Goal: Obtain resource: Download file/media

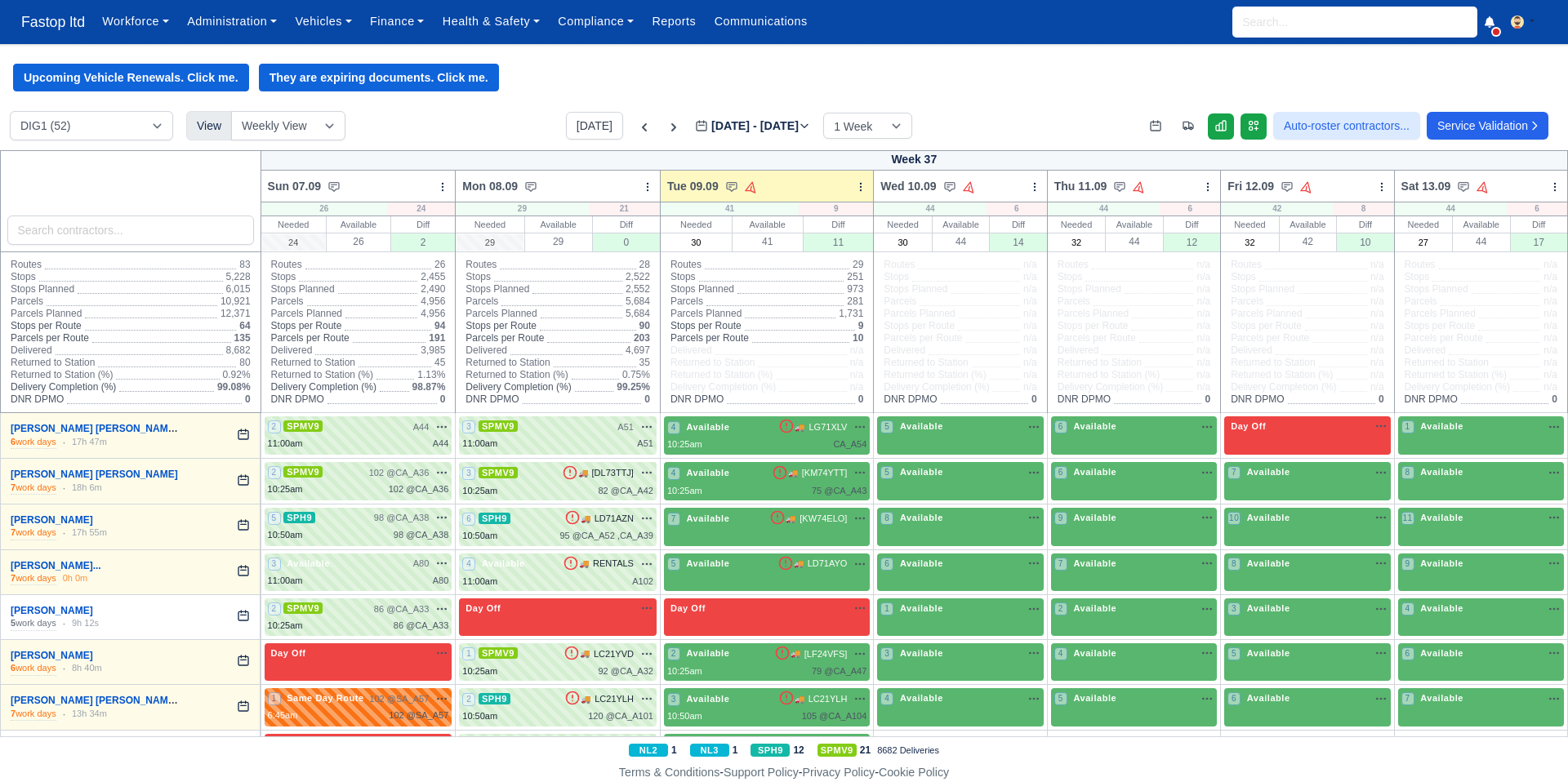
click at [546, 68] on div "Upcoming Vehicle Renewals. Click me. They are expiring documents. Click me." at bounding box center [784, 77] width 1568 height 28
click at [1277, 23] on input "search" at bounding box center [1355, 23] width 245 height 31
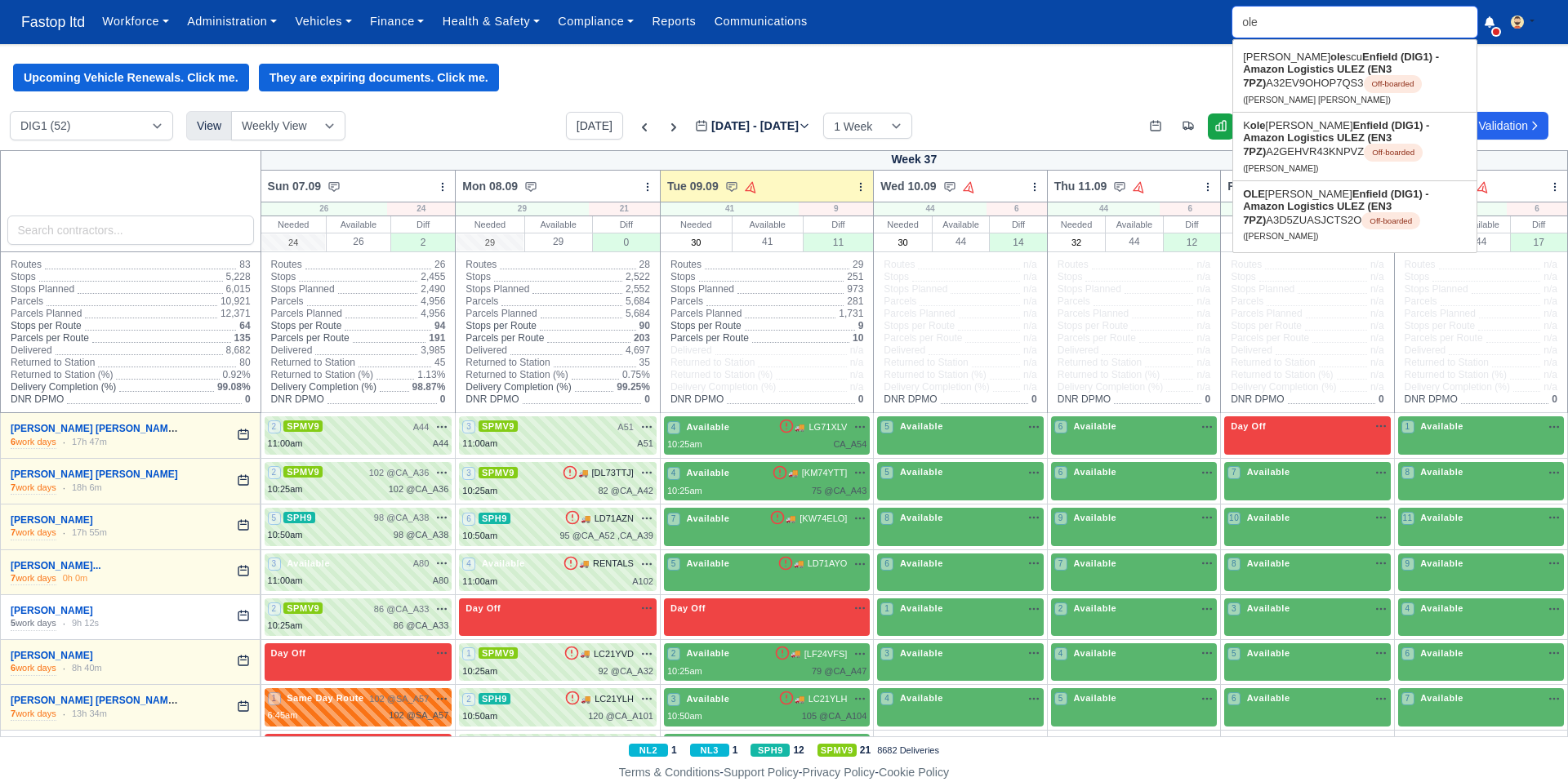
type input "olek"
type input "olekSANDR KONSTANTYNOV"
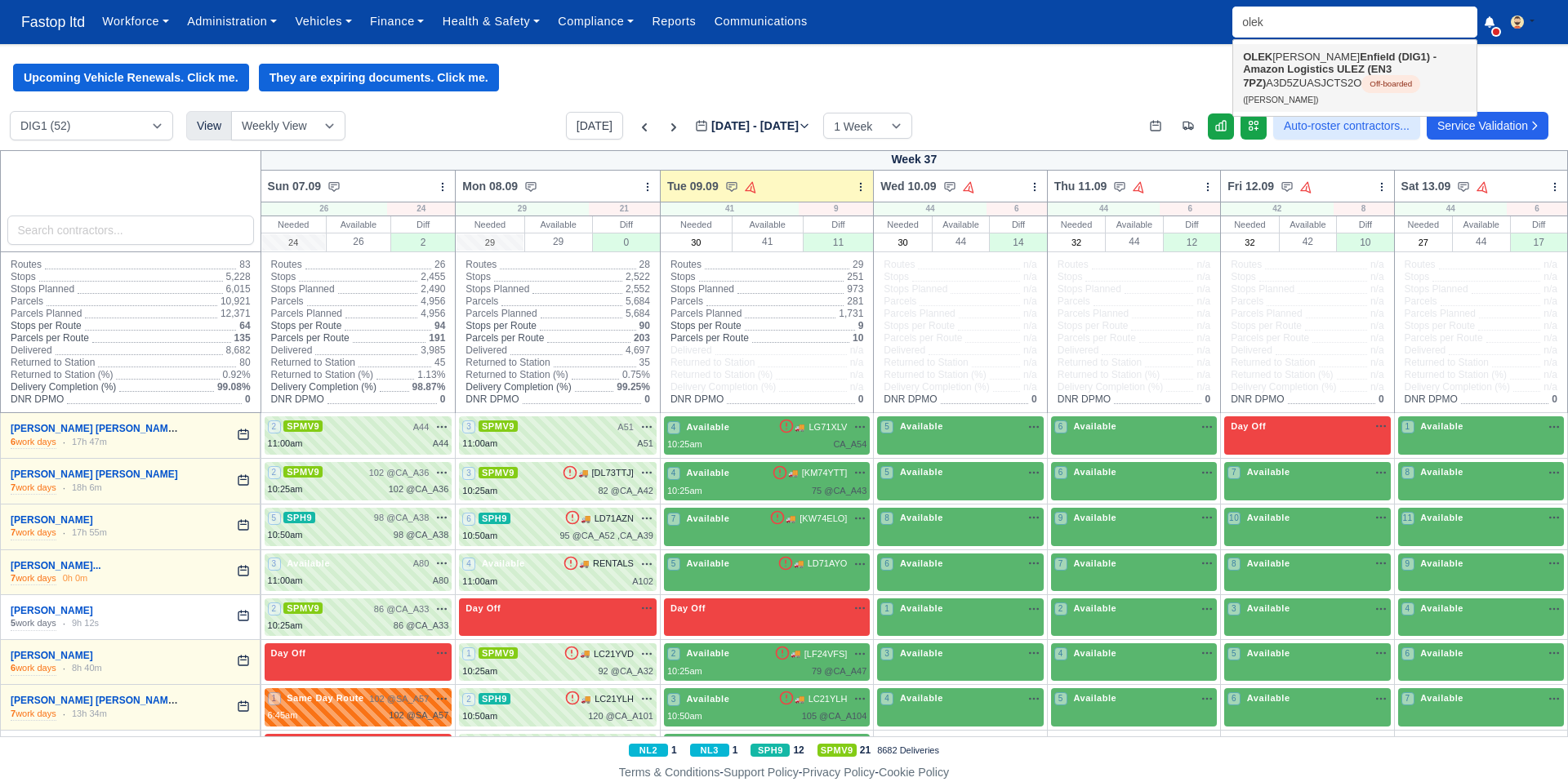
click at [1322, 75] on strong "Enfield (DIG1) - Amazon Logistics ULEZ (EN3 7PZ)" at bounding box center [1339, 69] width 193 height 38
type input "OLEKSANDR KONSTANTYNOV"
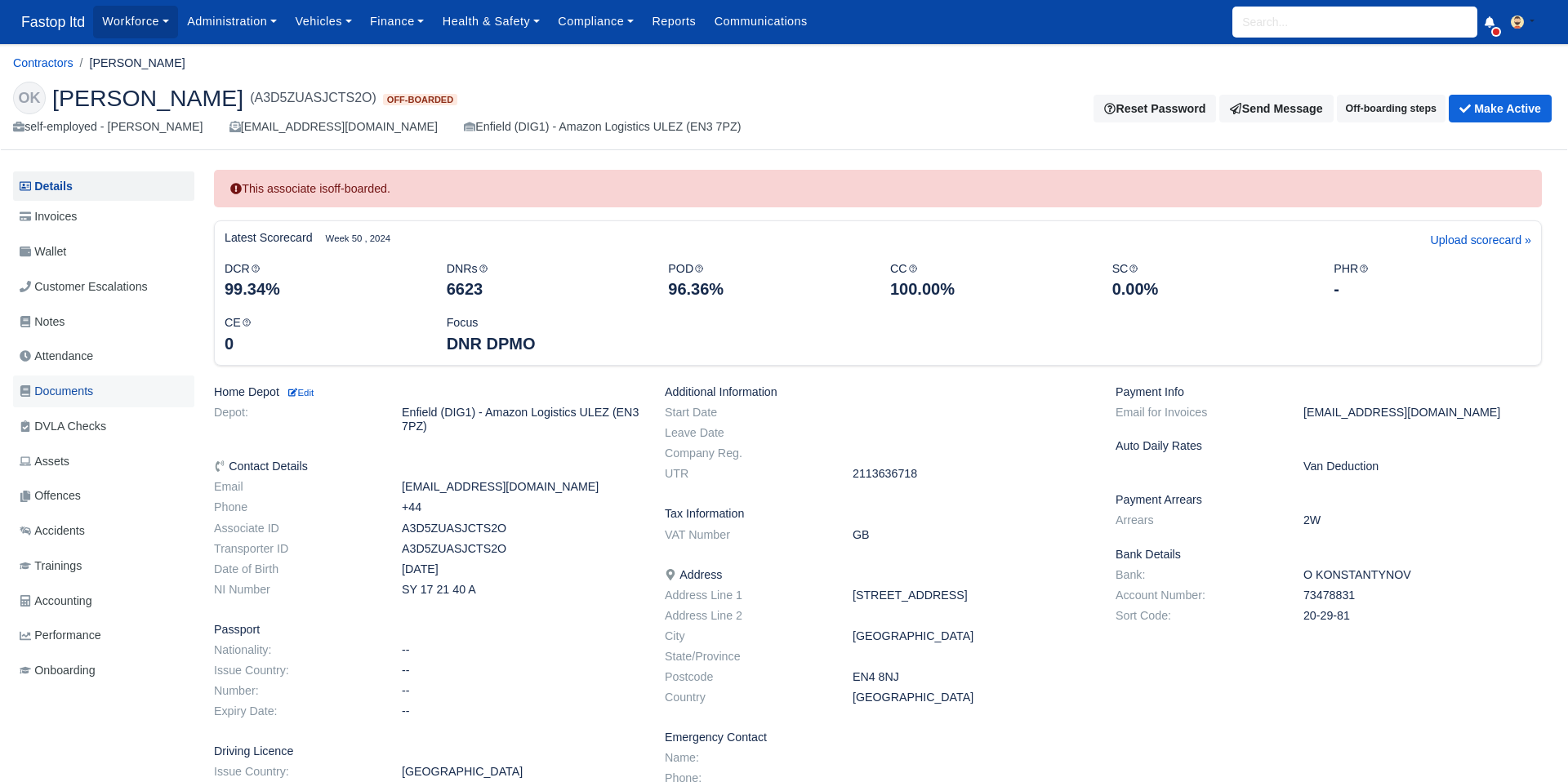
click at [72, 392] on span "Documents" at bounding box center [56, 392] width 74 height 19
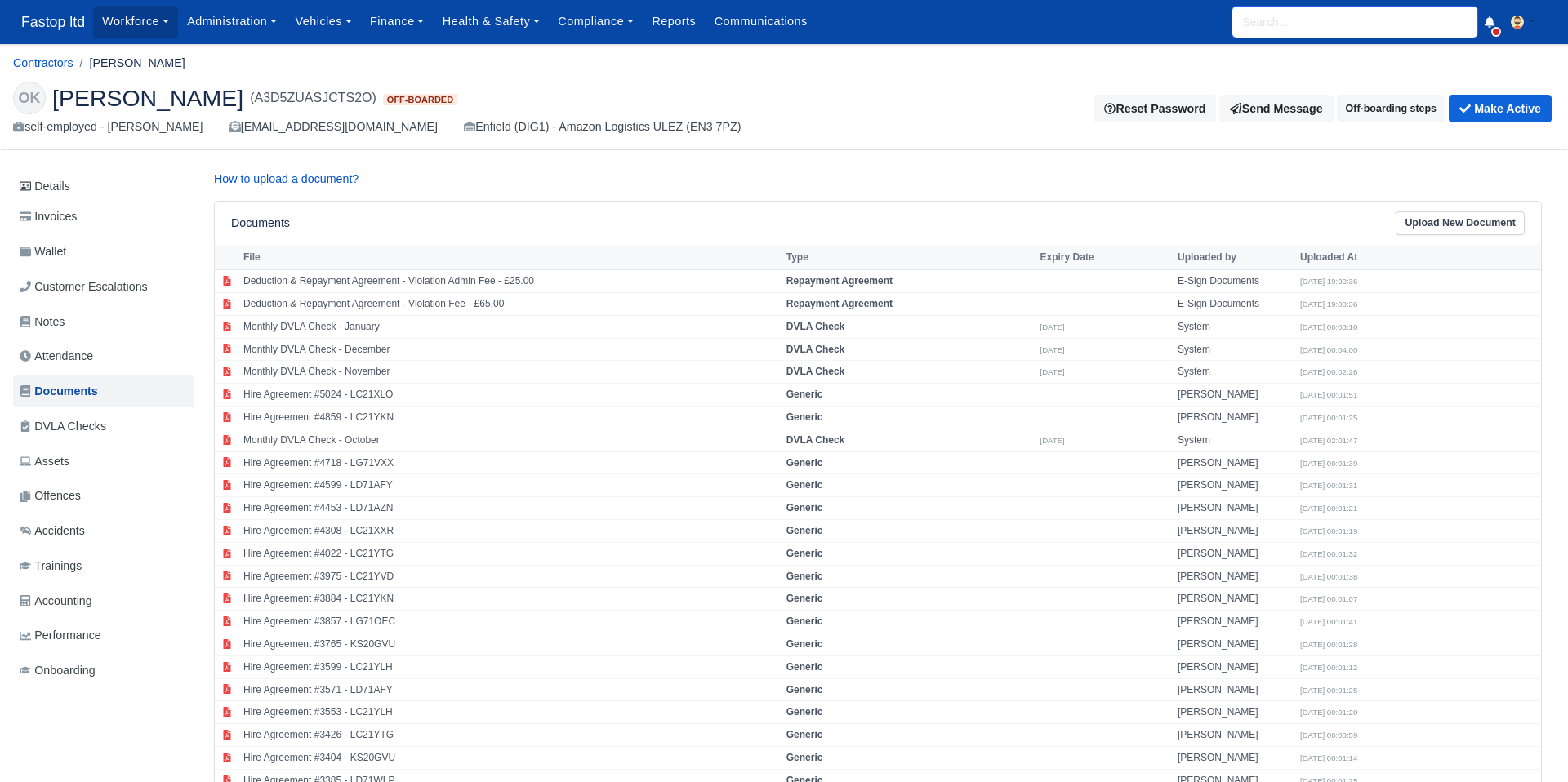
click at [1264, 29] on input "search" at bounding box center [1355, 23] width 245 height 31
type input "chri"
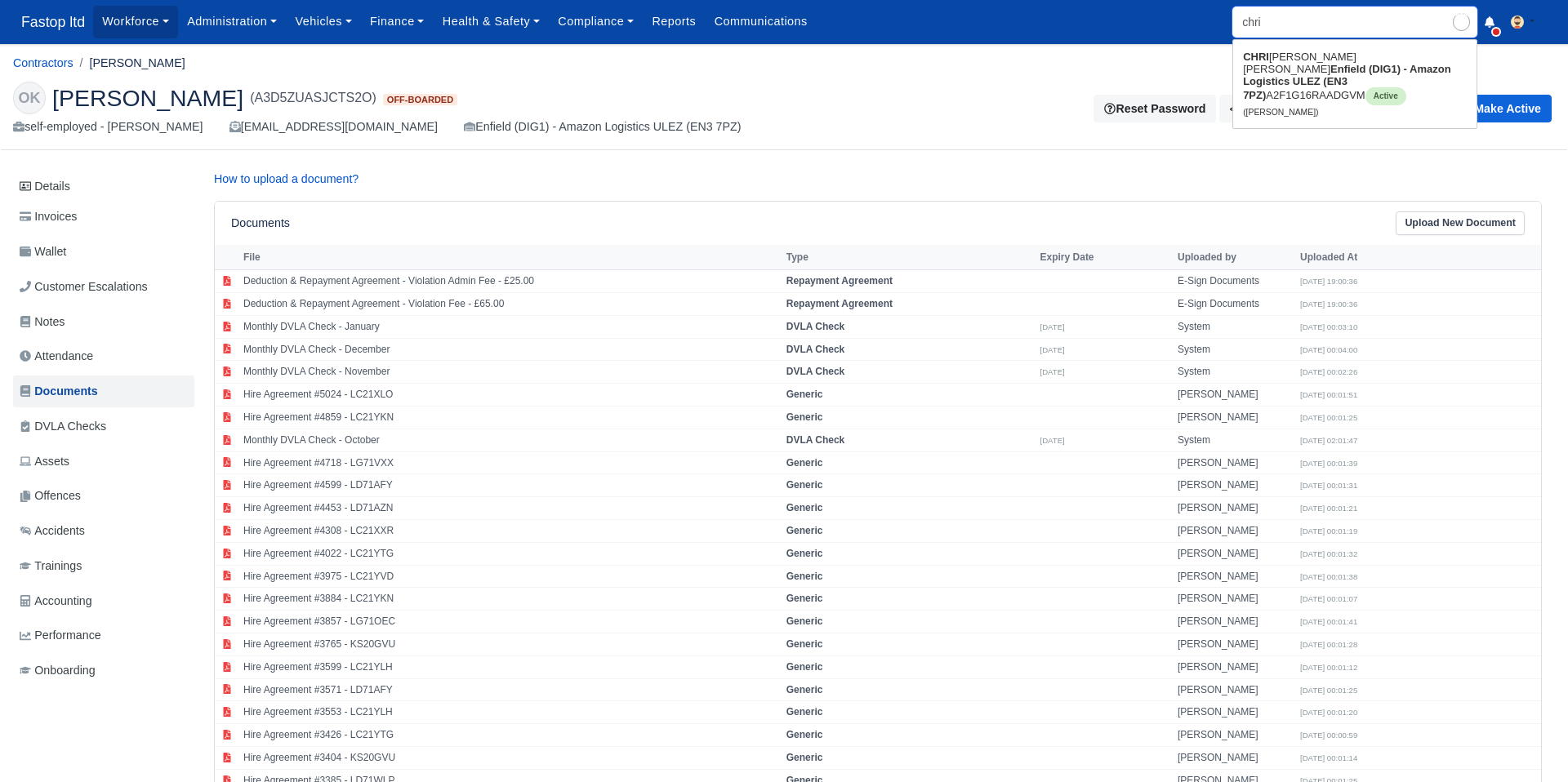
type input "chriSTOPHER RODRIGUES"
type input "chris"
type input "chrisTOPHER RODRIGUES"
type input "christ"
type input "christo"
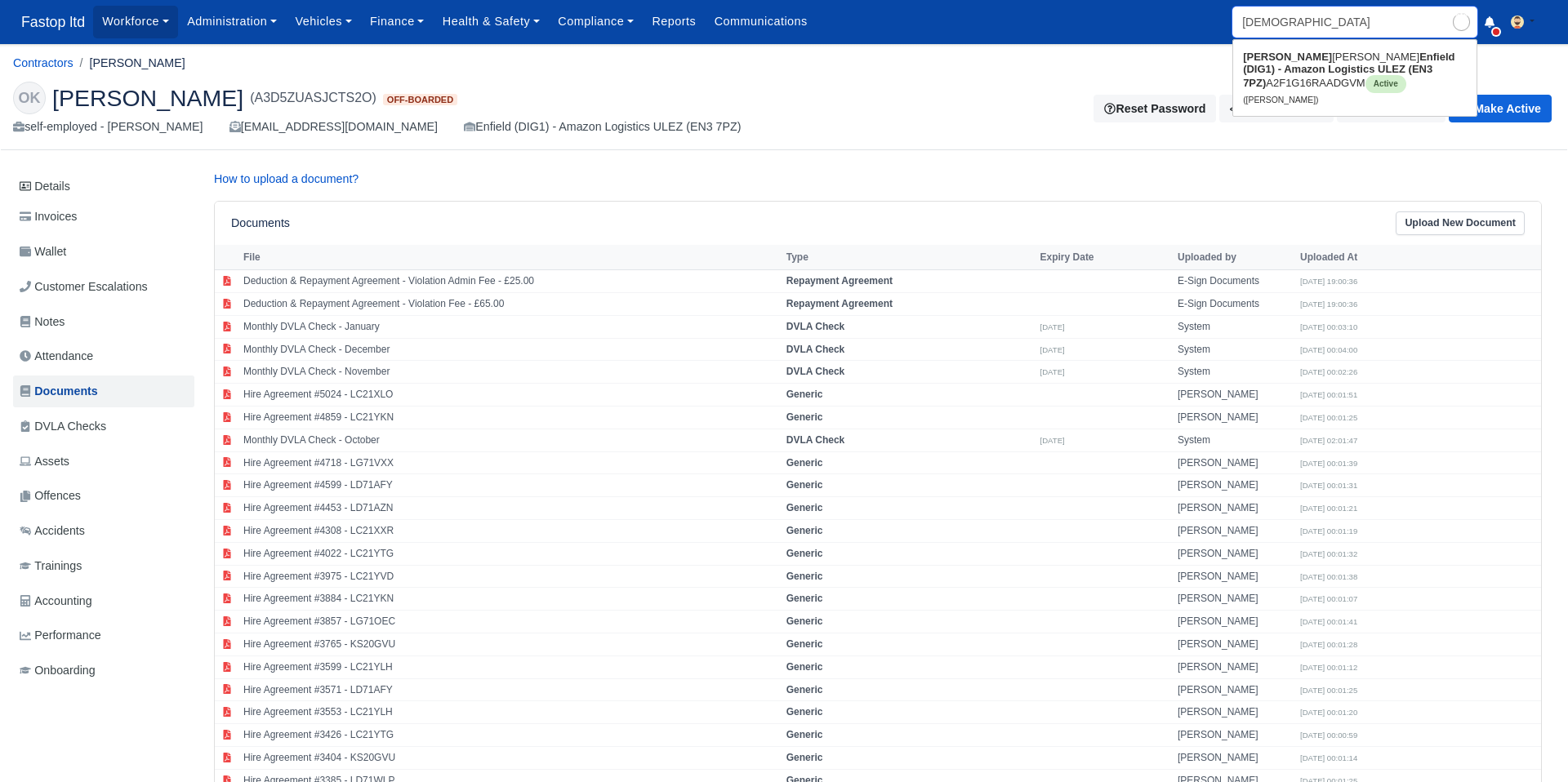
type input "christoPHER RODRIGUES"
type input "christop"
type input "christoph"
type input "christophER RODRIGUES"
type input "christophe"
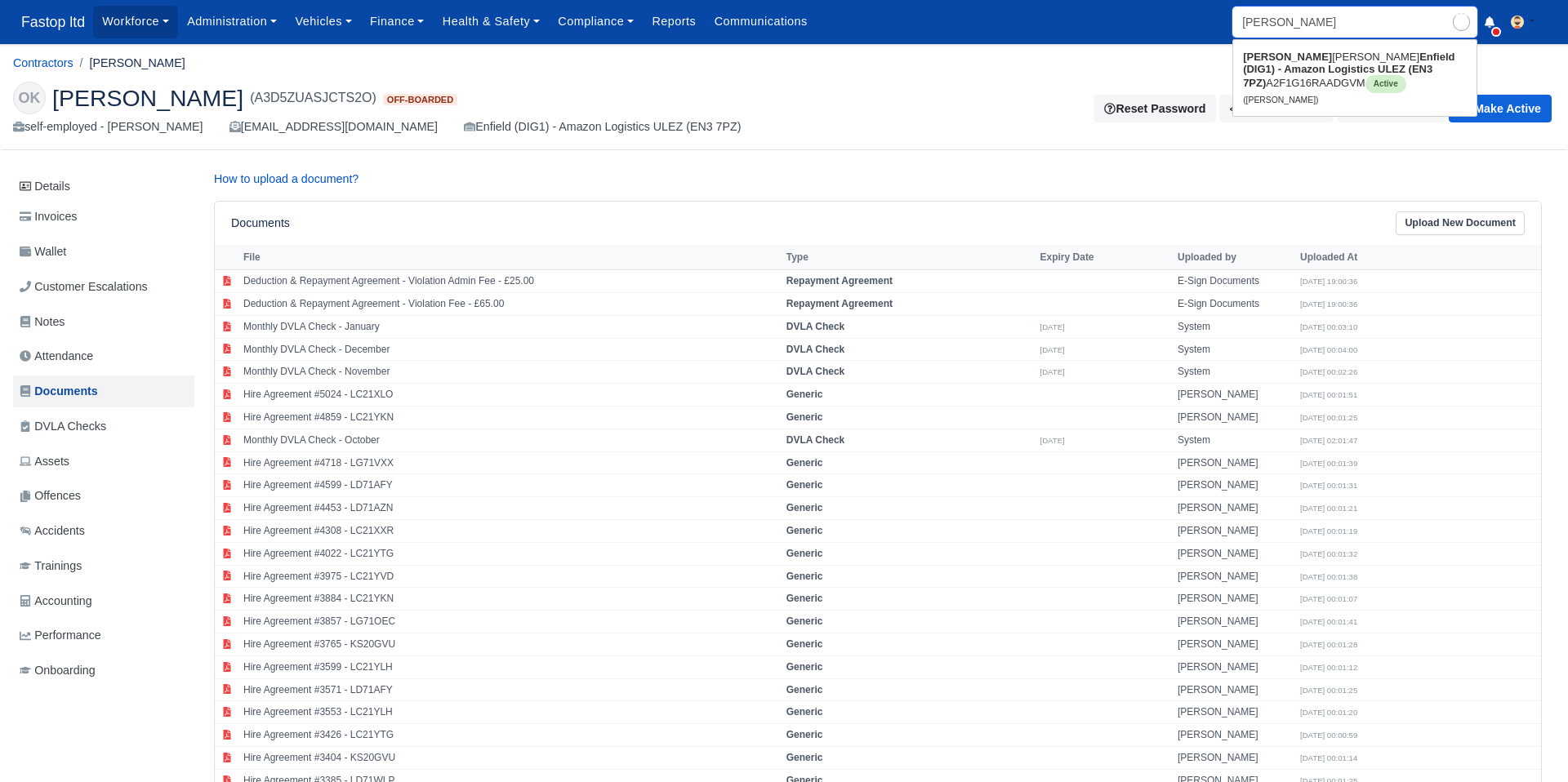
type input "christopheR RODRIGUES"
type input "christopher"
type input "christopher RODRIGUES"
click at [1301, 66] on strong "Enfield (DIG1) - Amazon Logistics ULEZ (EN3 7PZ)" at bounding box center [1349, 69] width 212 height 38
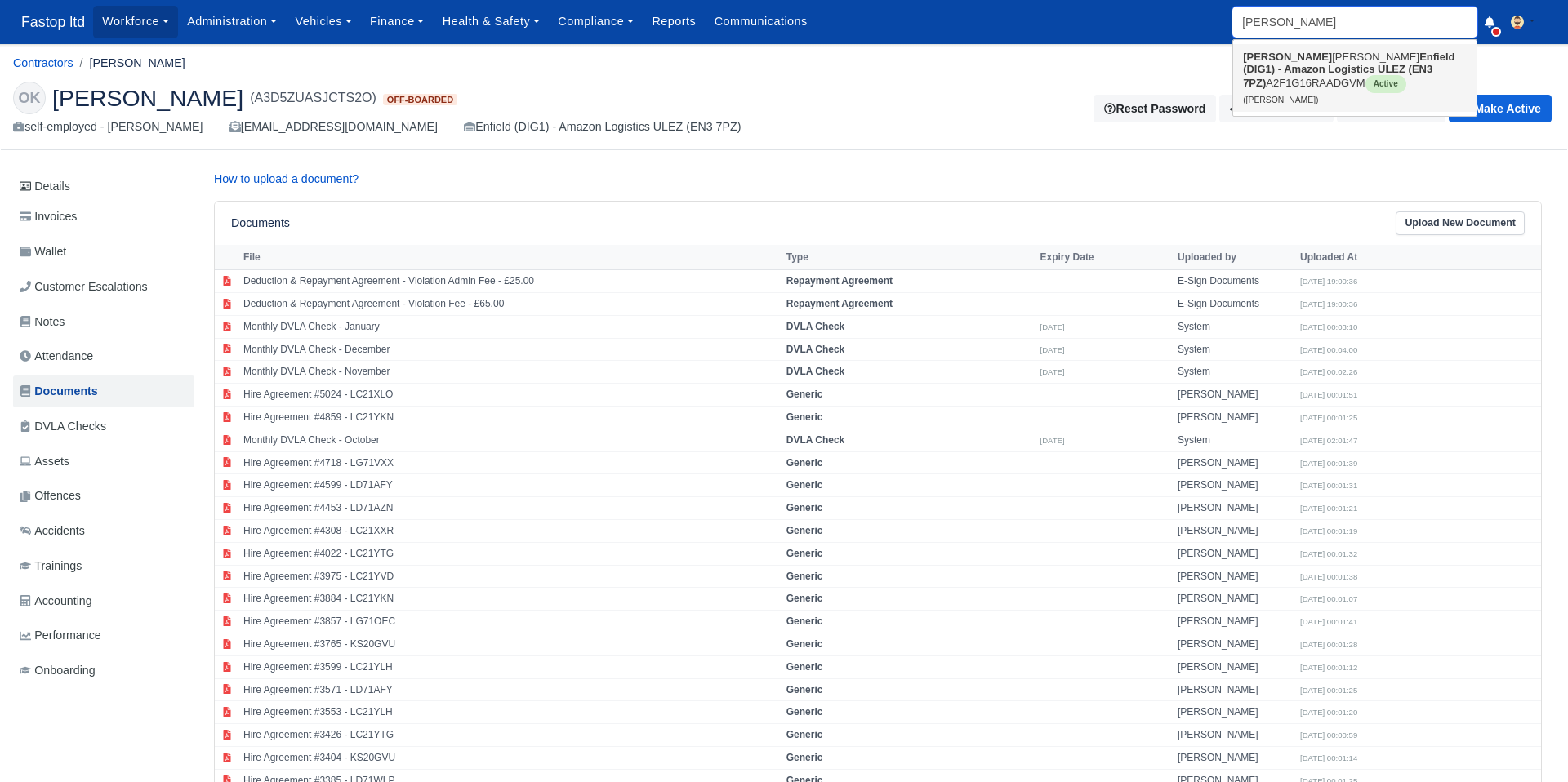
type input "CHRISTOPHER RODRIGUES"
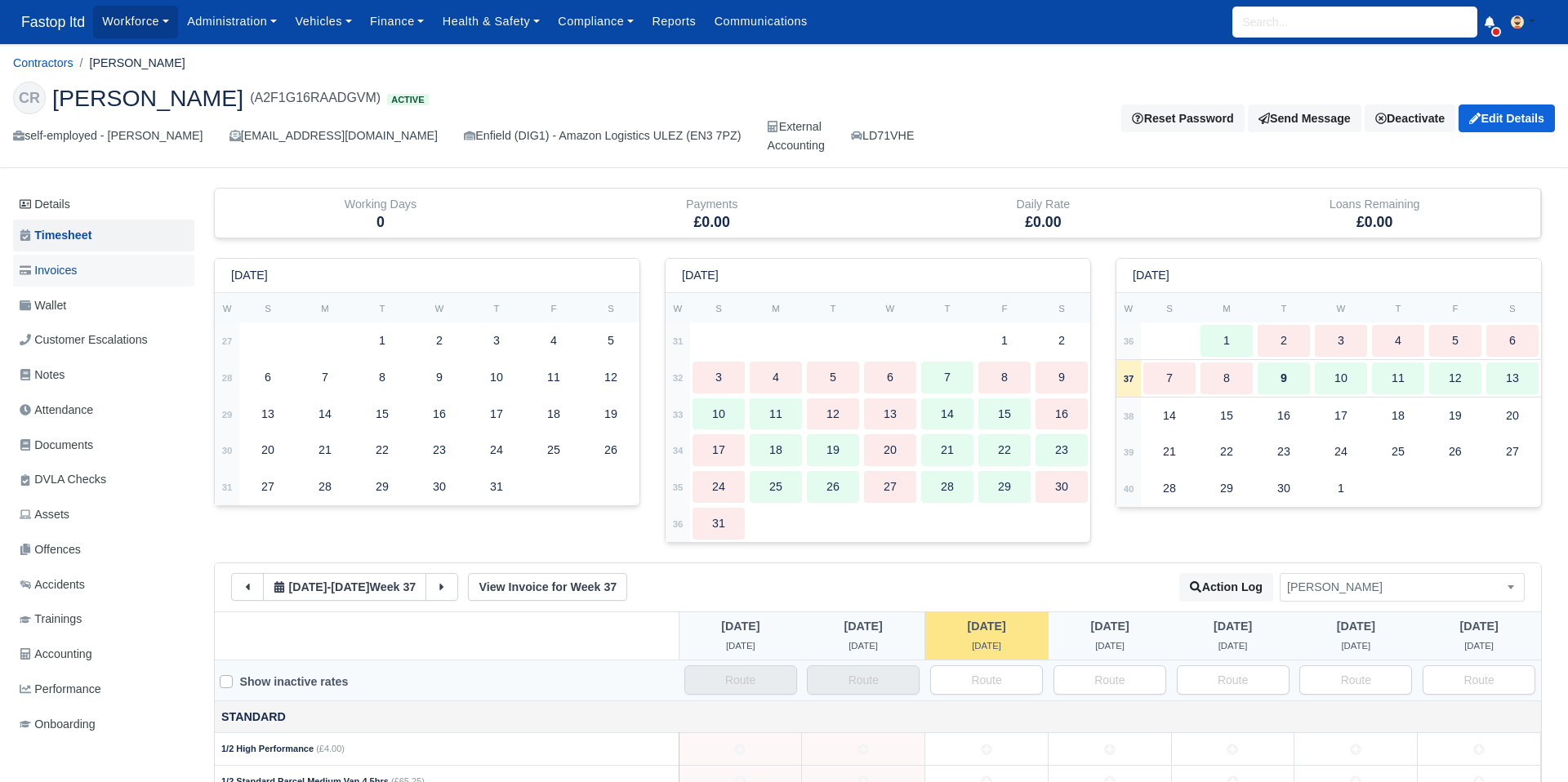
click at [66, 280] on link "Invoices" at bounding box center [103, 270] width 181 height 32
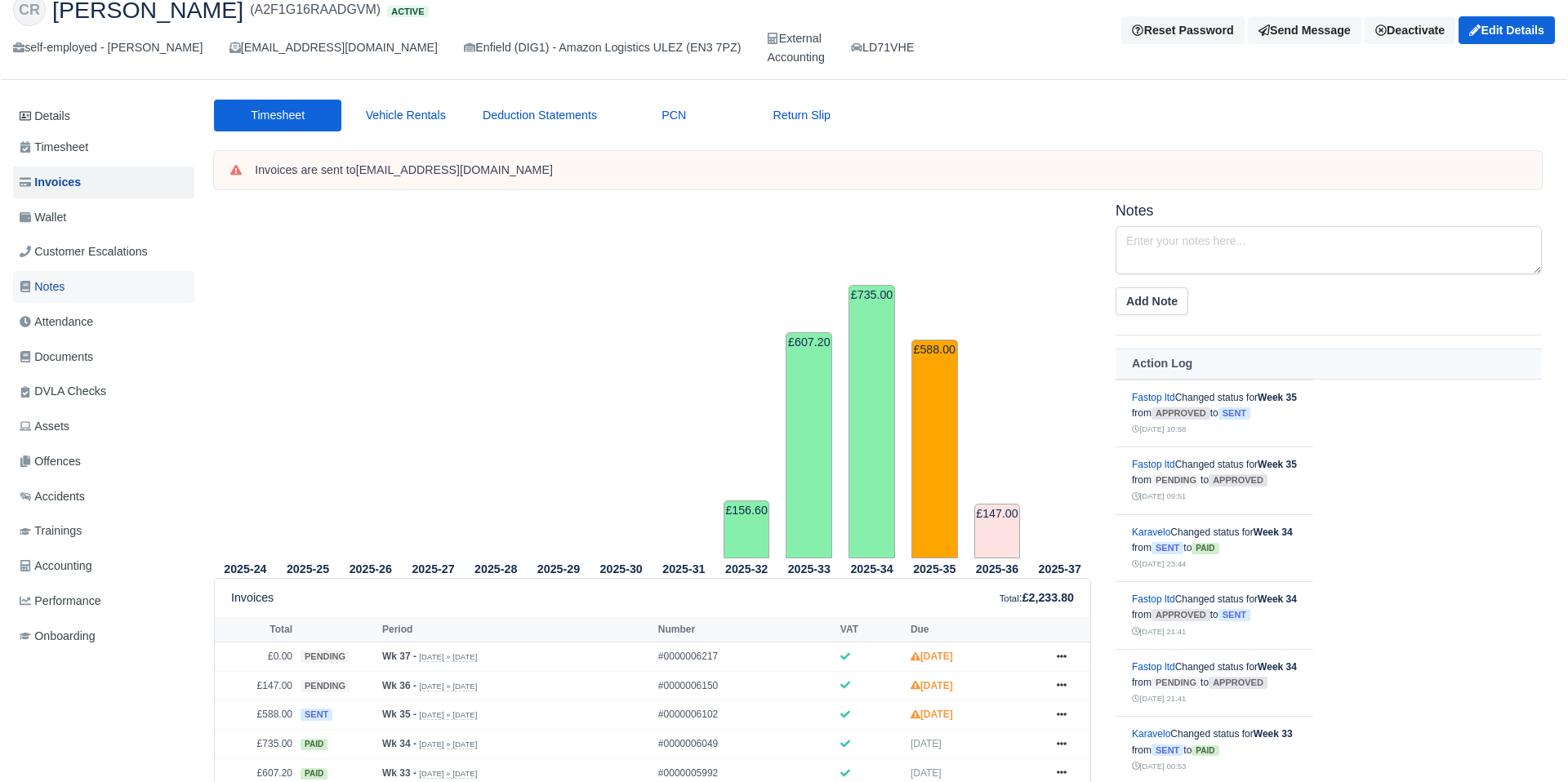
scroll to position [88, 0]
click at [75, 362] on span "Documents" at bounding box center [56, 358] width 74 height 19
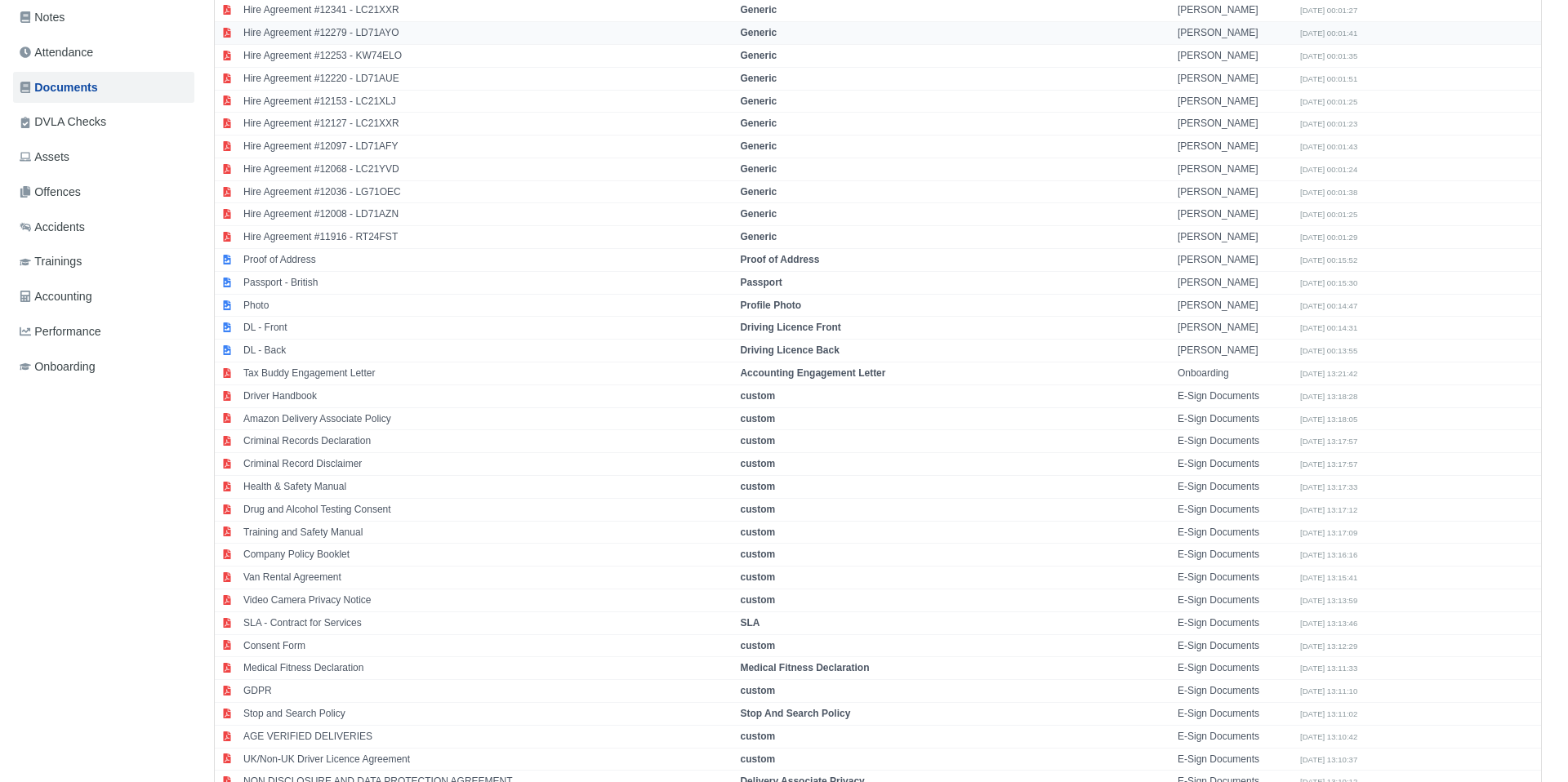
scroll to position [388, 0]
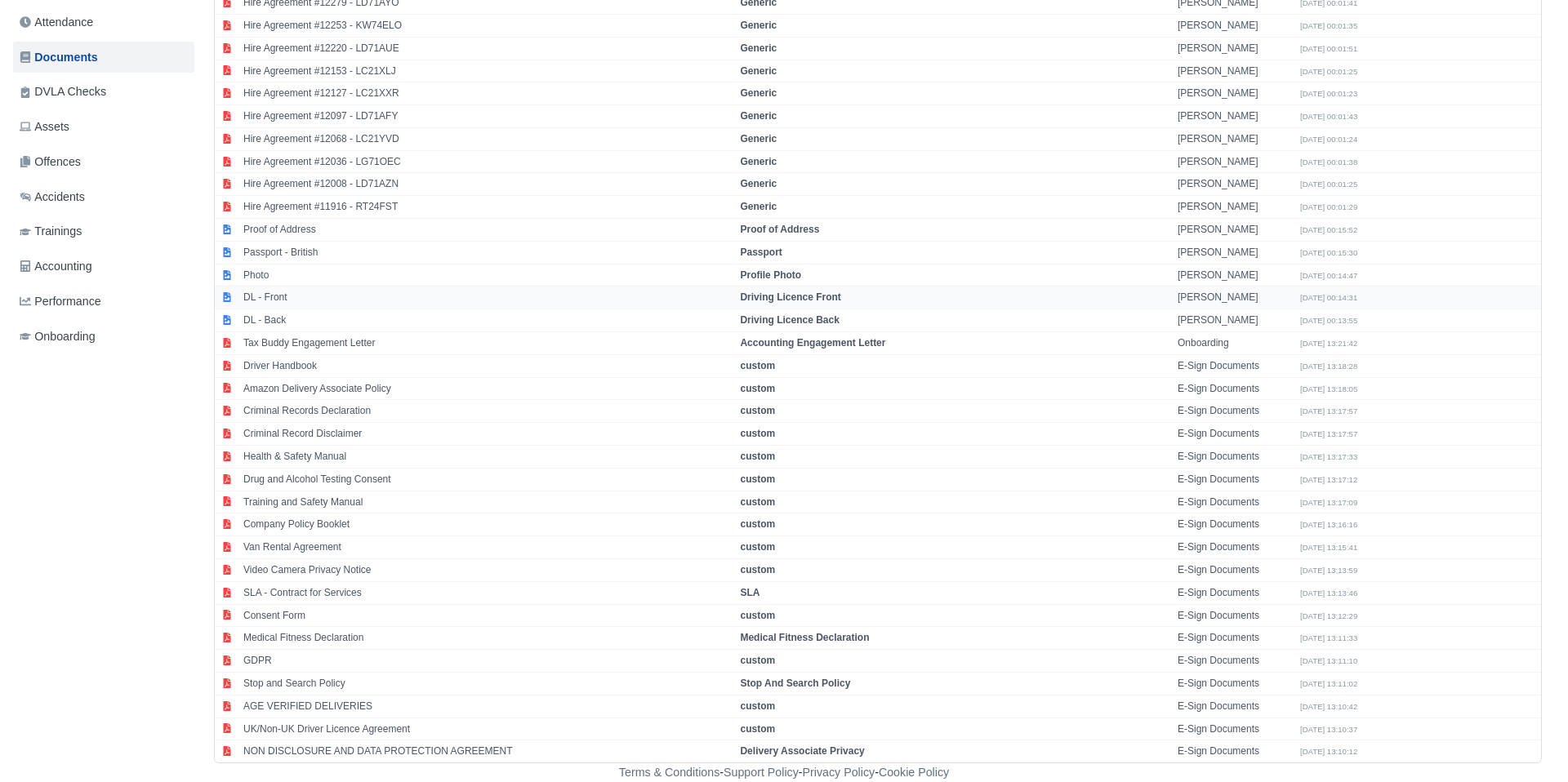
click at [293, 302] on td "DL - Front" at bounding box center [487, 298] width 497 height 23
select select "driving-licence-front"
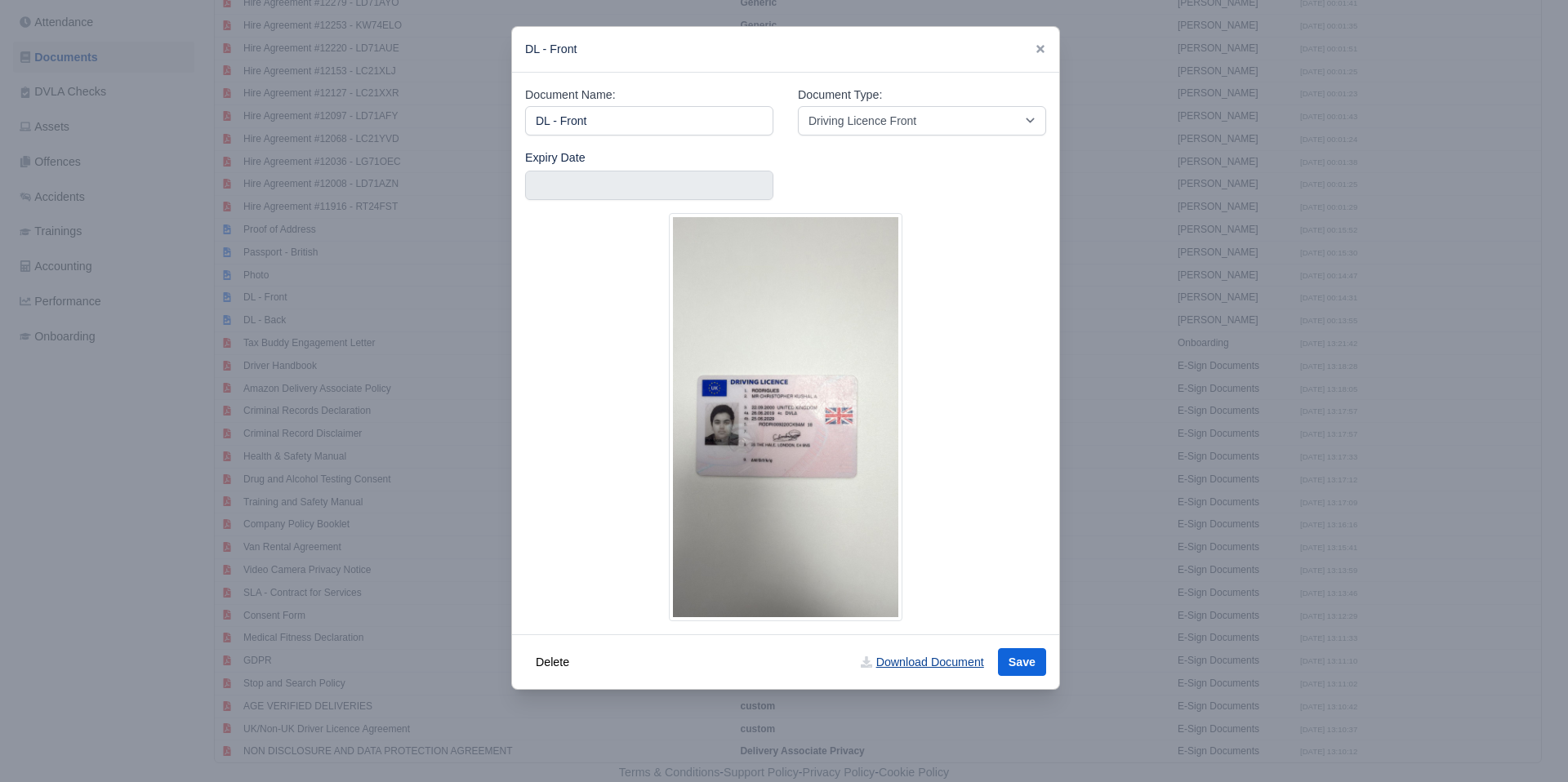
click at [923, 664] on link "Download Document" at bounding box center [922, 662] width 144 height 28
click at [1042, 45] on icon at bounding box center [1040, 49] width 11 height 11
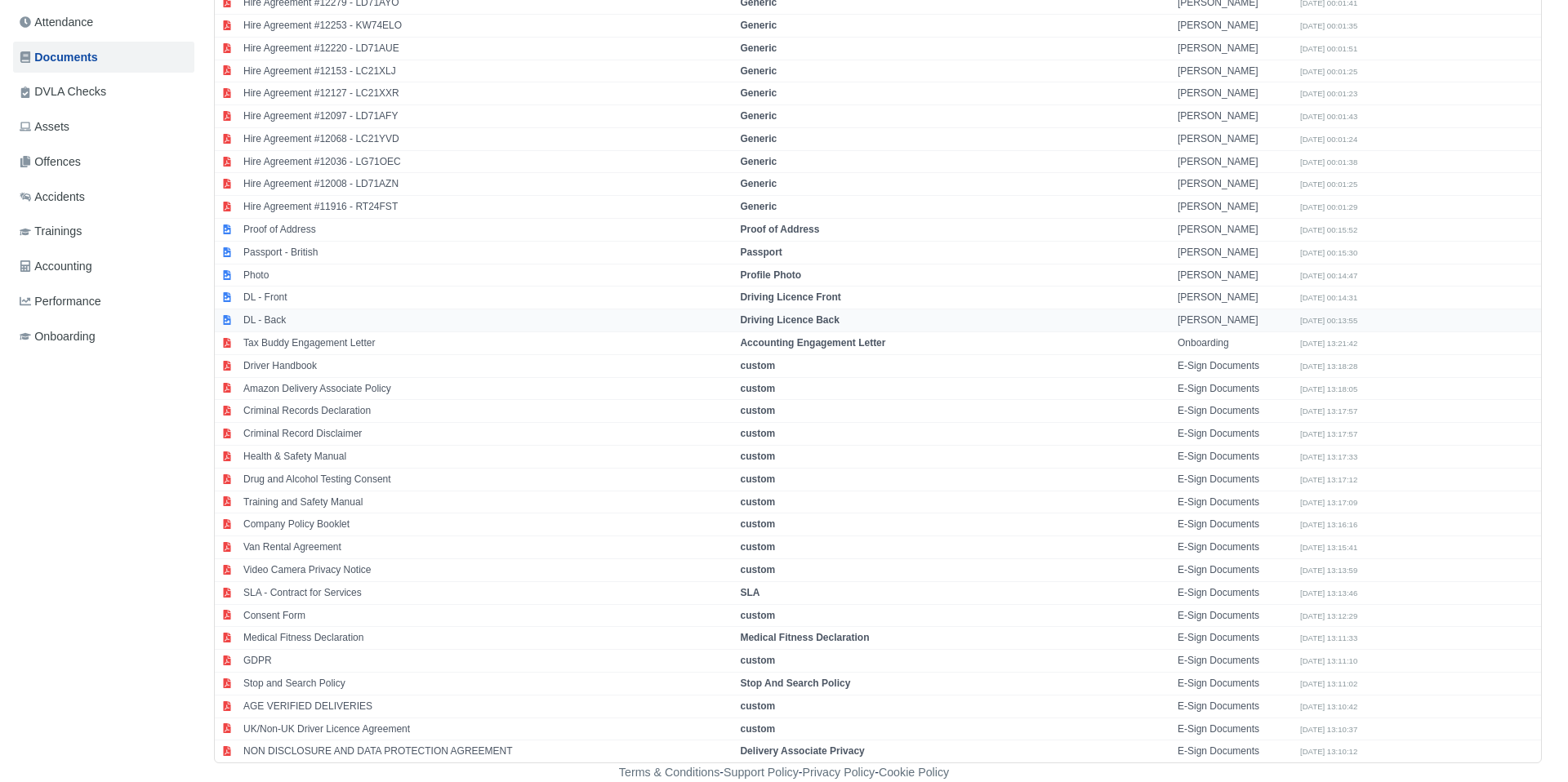
click at [309, 322] on td "DL - Back" at bounding box center [487, 321] width 497 height 23
select select "driving-licence-back"
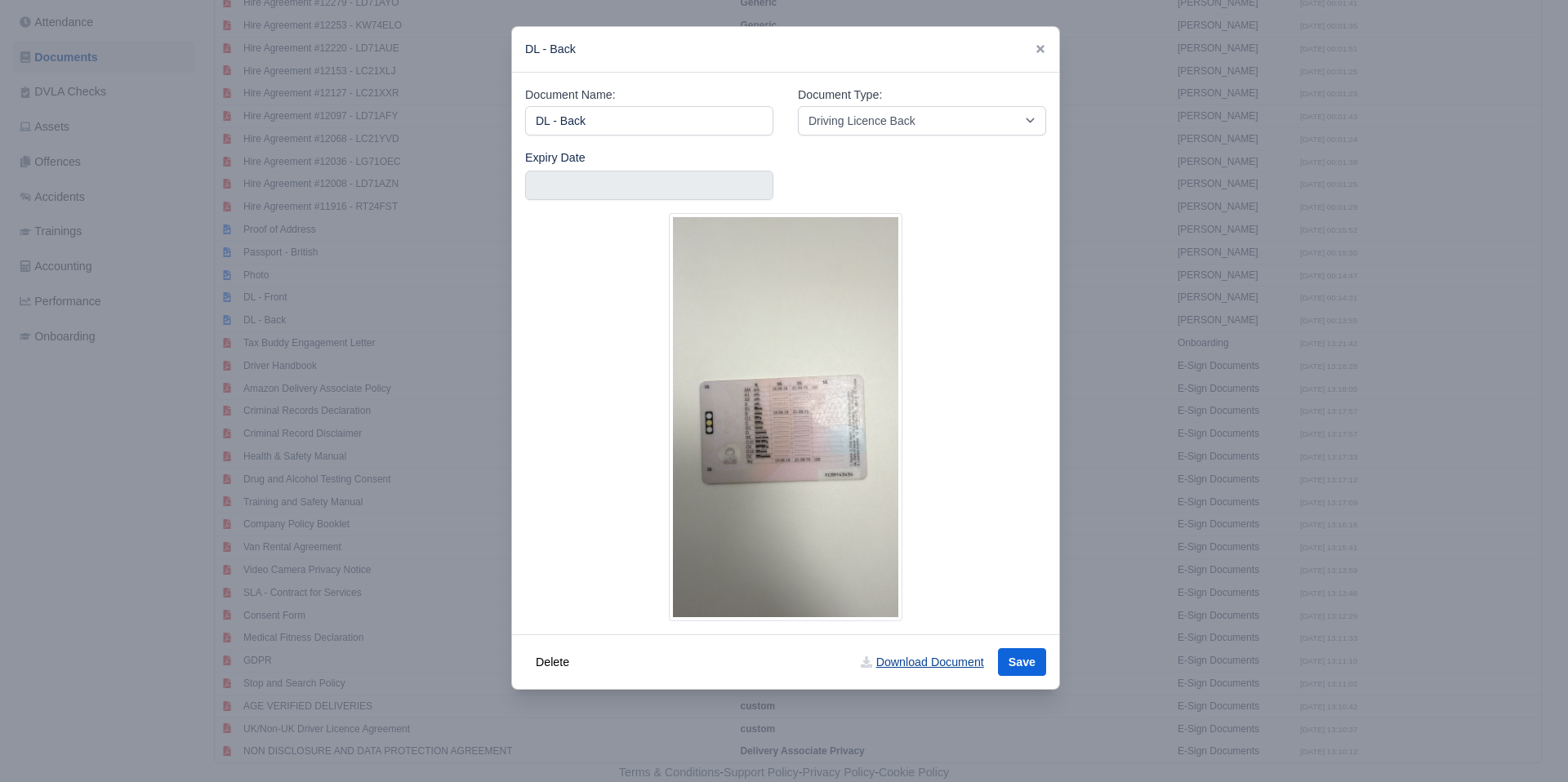
click at [938, 669] on link "Download Document" at bounding box center [922, 662] width 144 height 28
click at [1035, 47] on icon at bounding box center [1040, 49] width 11 height 11
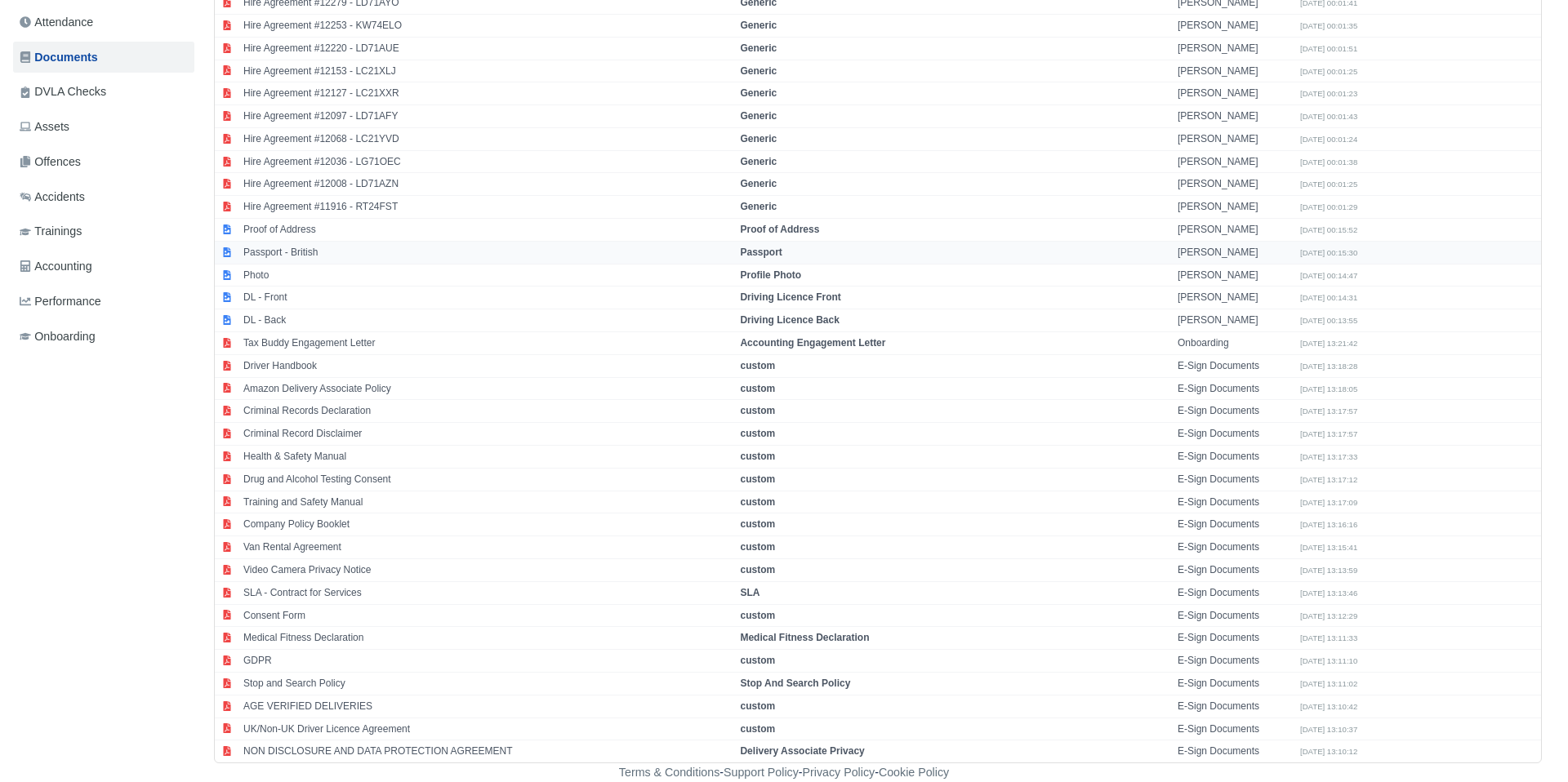
click at [314, 254] on td "Passport - British" at bounding box center [487, 252] width 497 height 23
select select "passport"
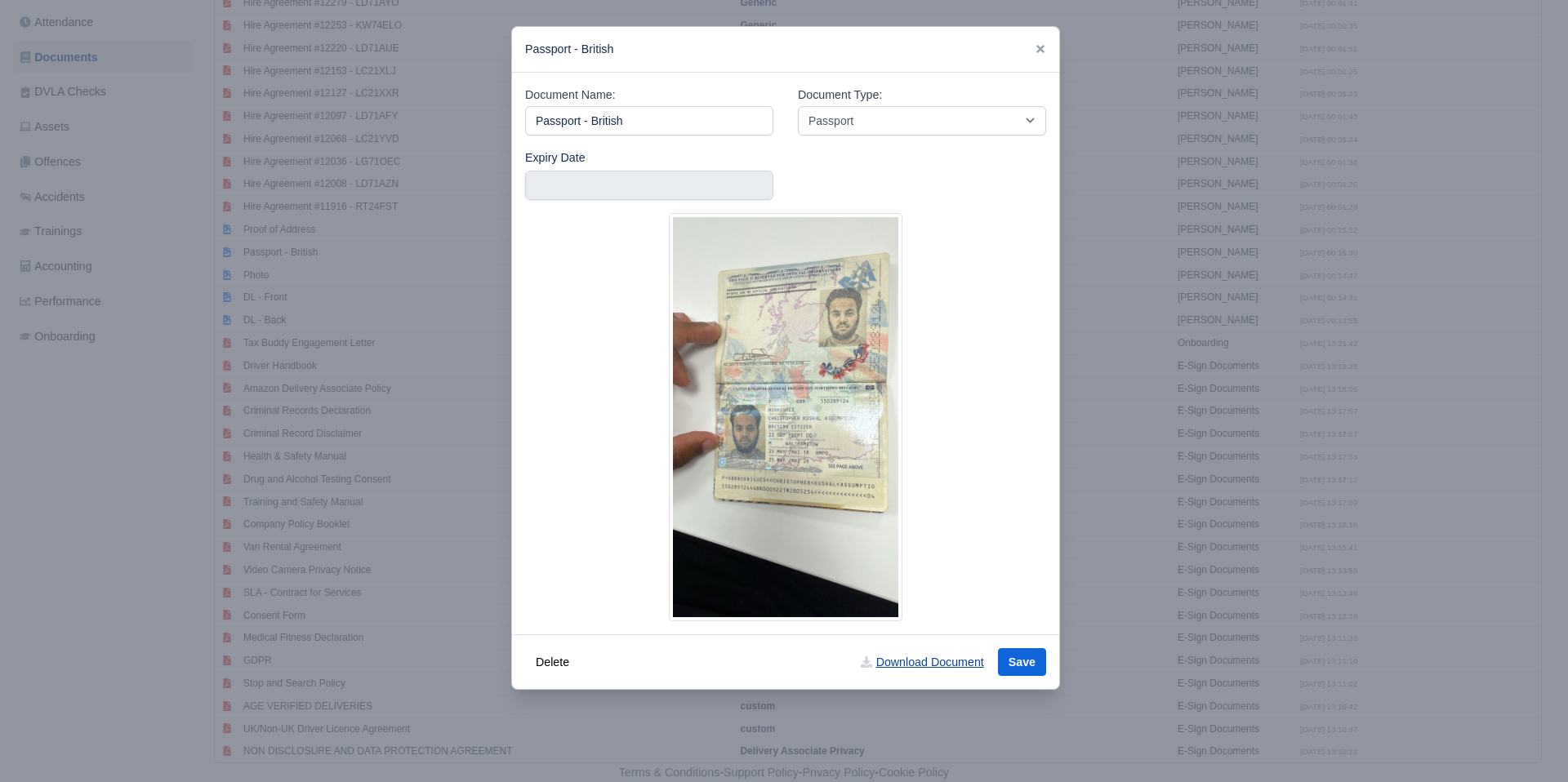
click at [941, 661] on link "Download Document" at bounding box center [922, 662] width 144 height 28
click at [1036, 46] on icon at bounding box center [1040, 49] width 8 height 8
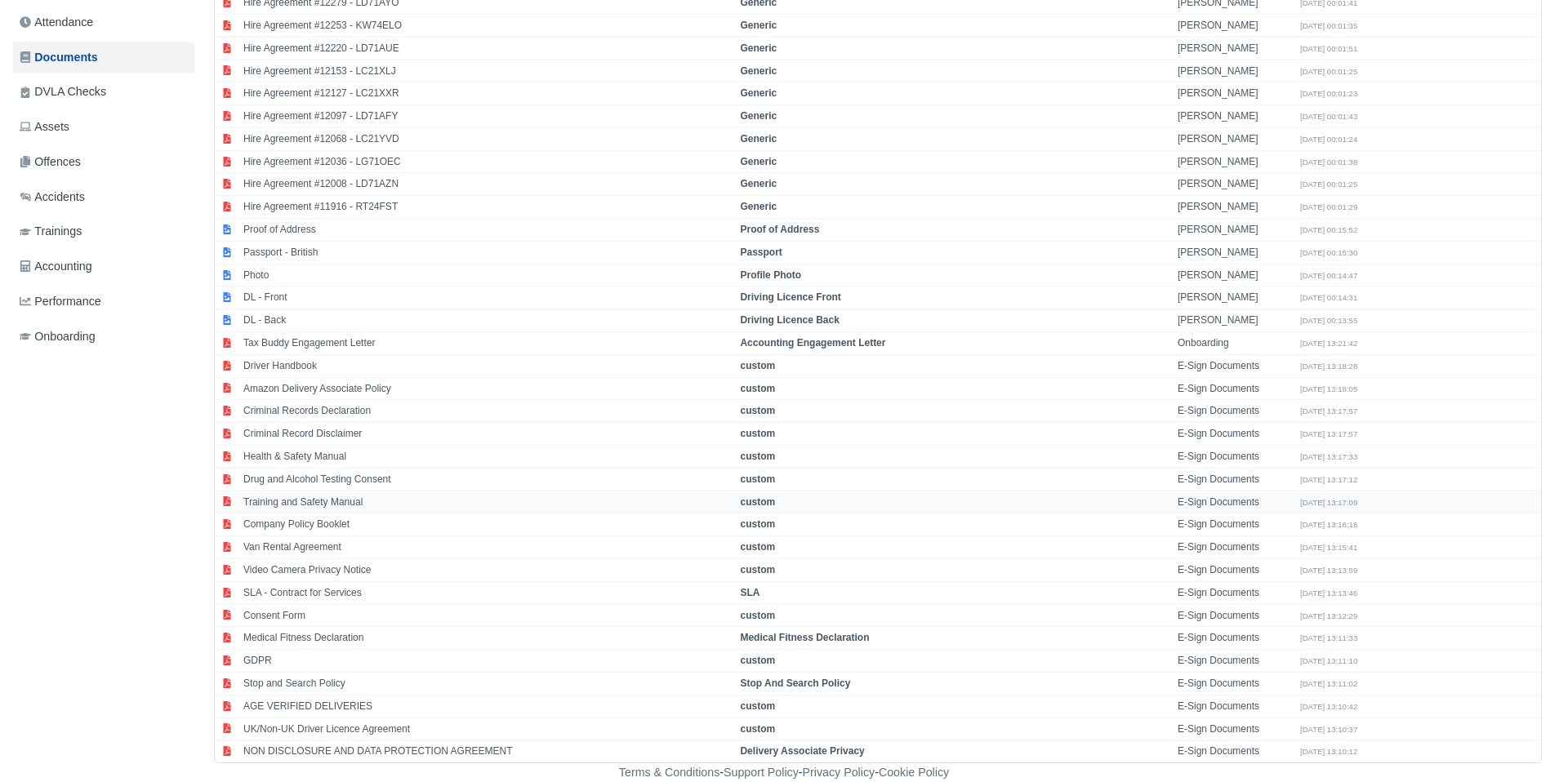
click at [301, 505] on td "Training and Safety Manual" at bounding box center [487, 502] width 497 height 23
select select "custom"
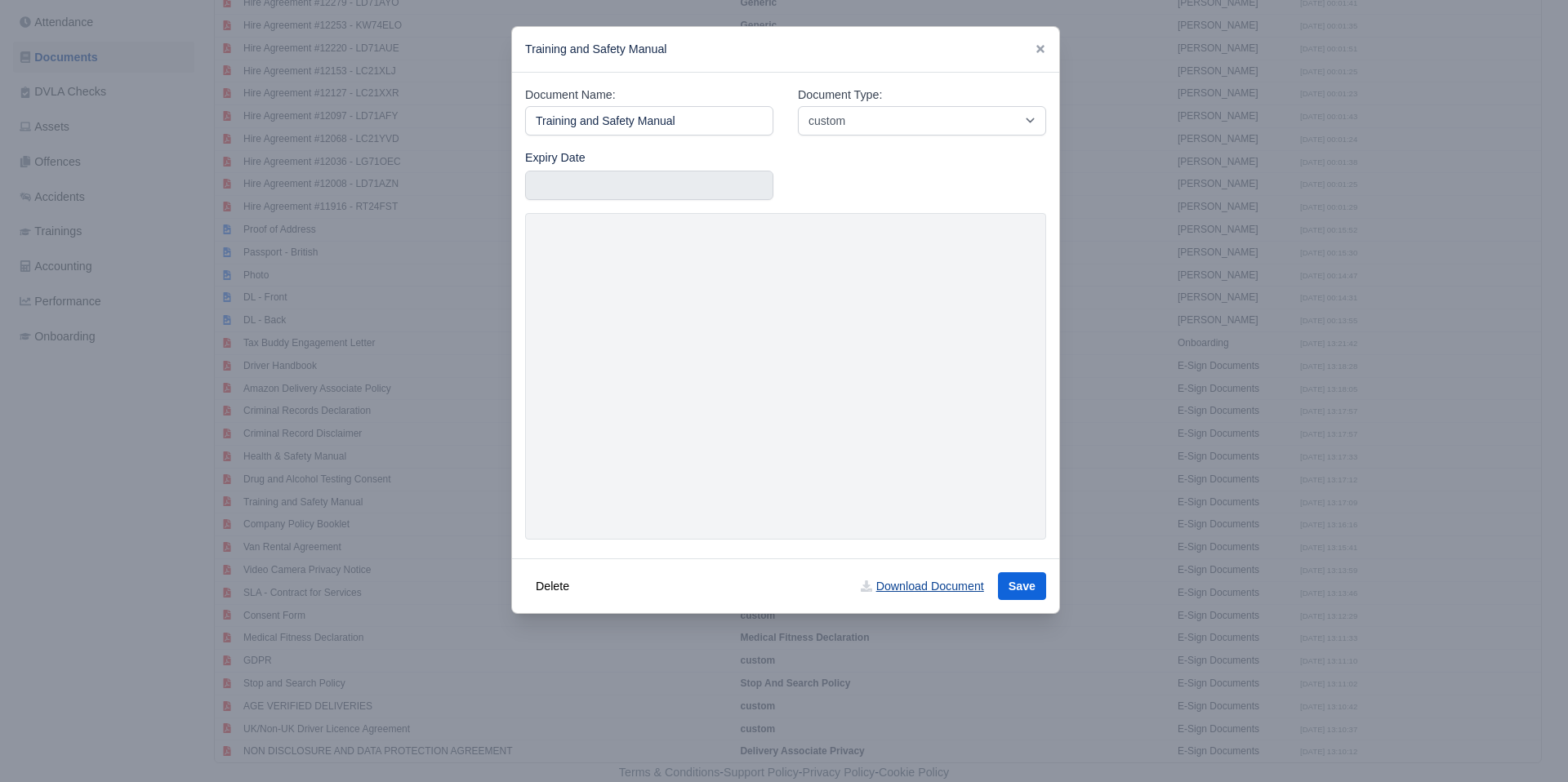
click at [948, 592] on link "Download Document" at bounding box center [922, 586] width 144 height 28
click at [1035, 51] on icon at bounding box center [1040, 49] width 11 height 11
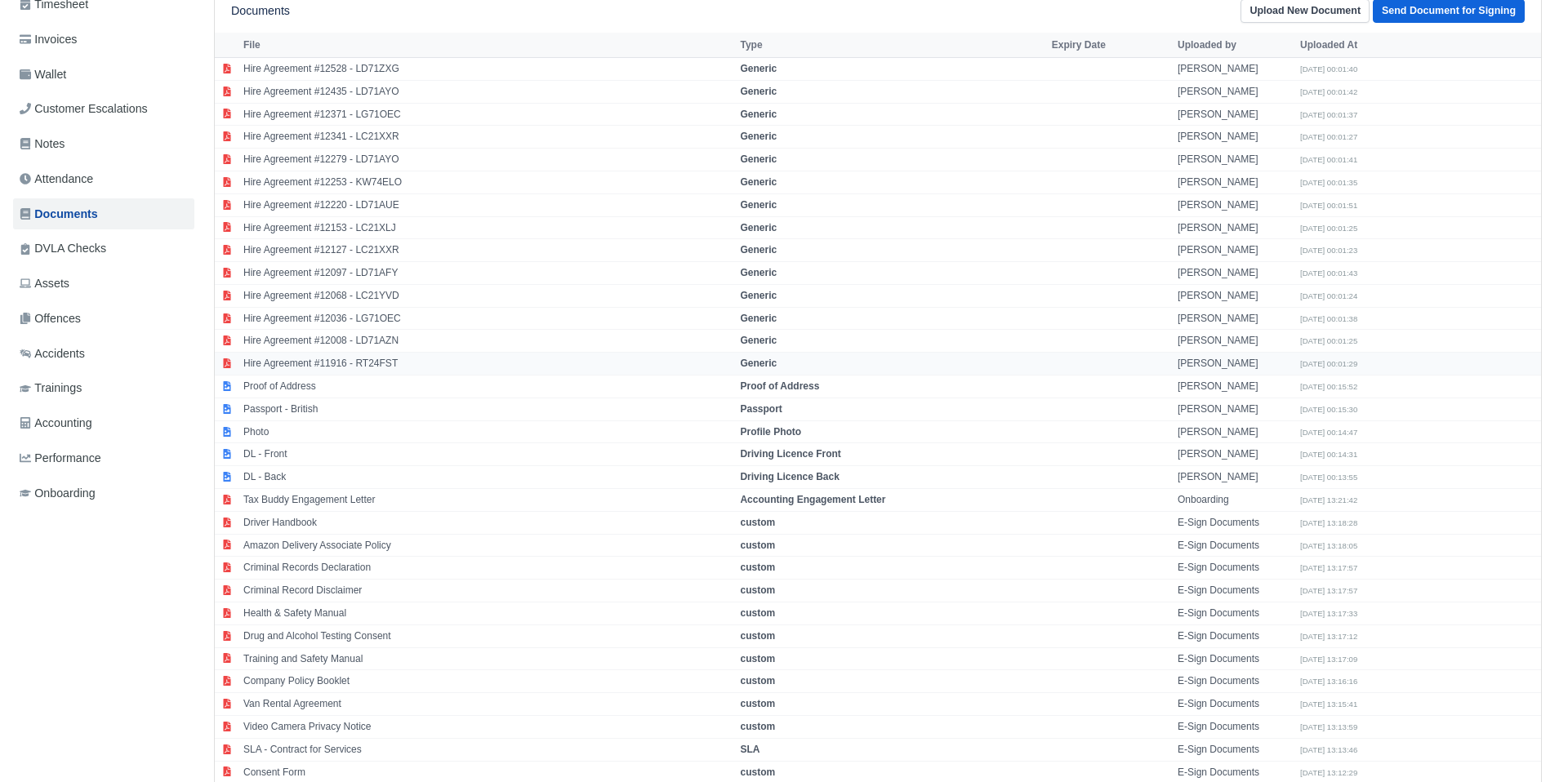
scroll to position [0, 0]
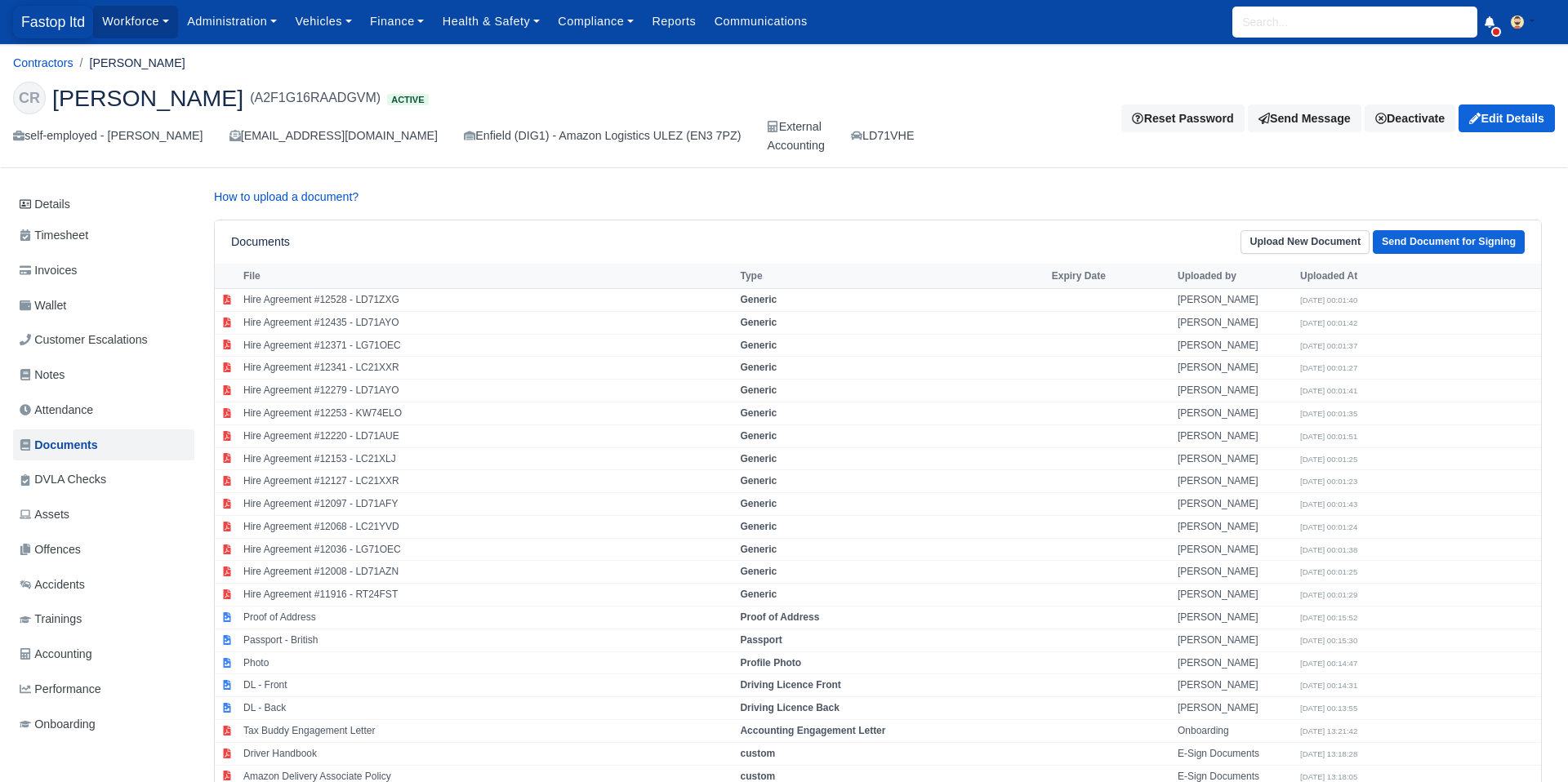
click at [51, 29] on span "Fastop ltd" at bounding box center [53, 23] width 80 height 33
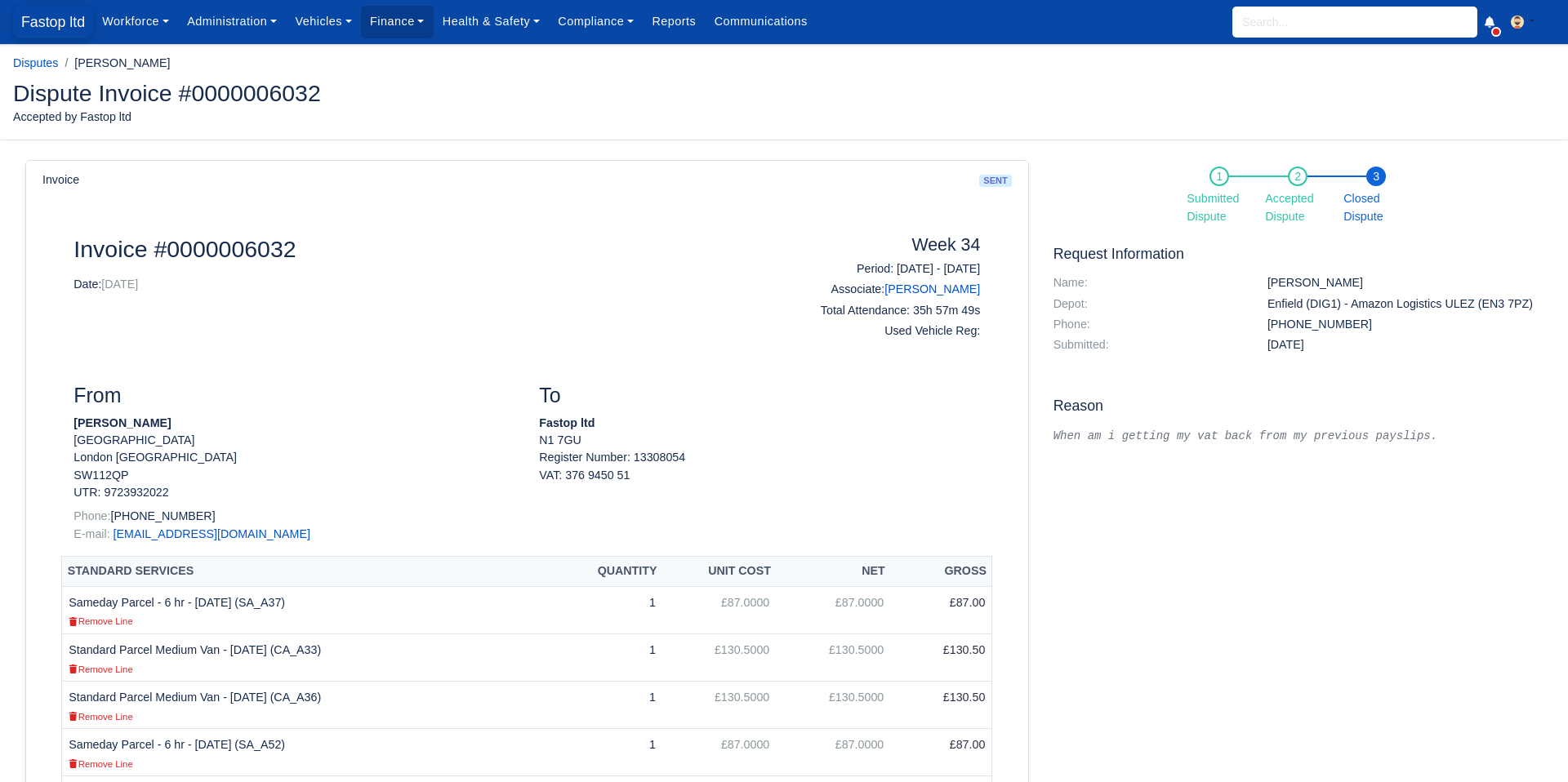
click at [45, 25] on span "Fastop ltd" at bounding box center [53, 23] width 80 height 33
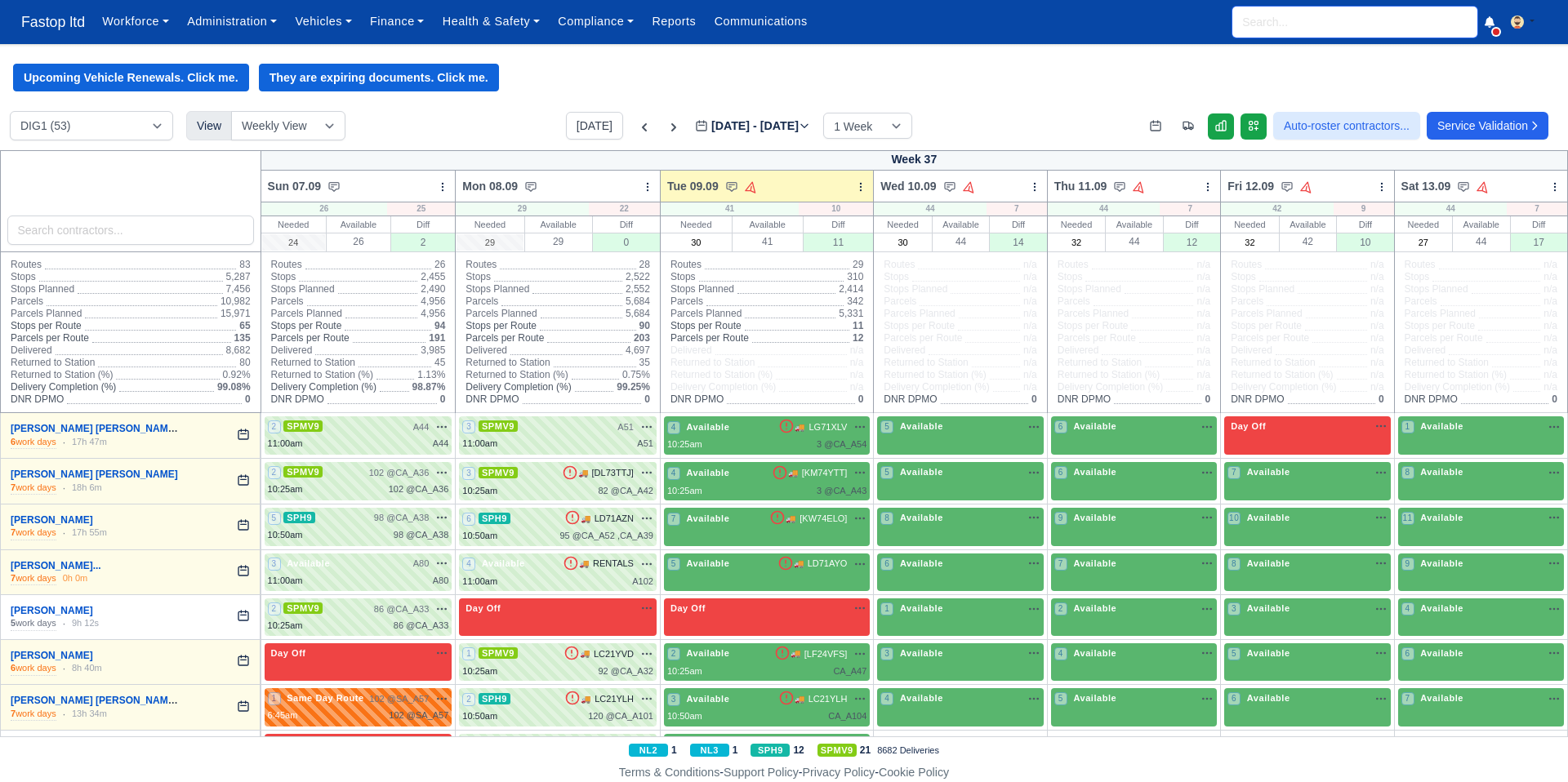
click at [1241, 20] on input "search" at bounding box center [1355, 23] width 245 height 31
click at [89, 244] on input "search" at bounding box center [130, 231] width 246 height 29
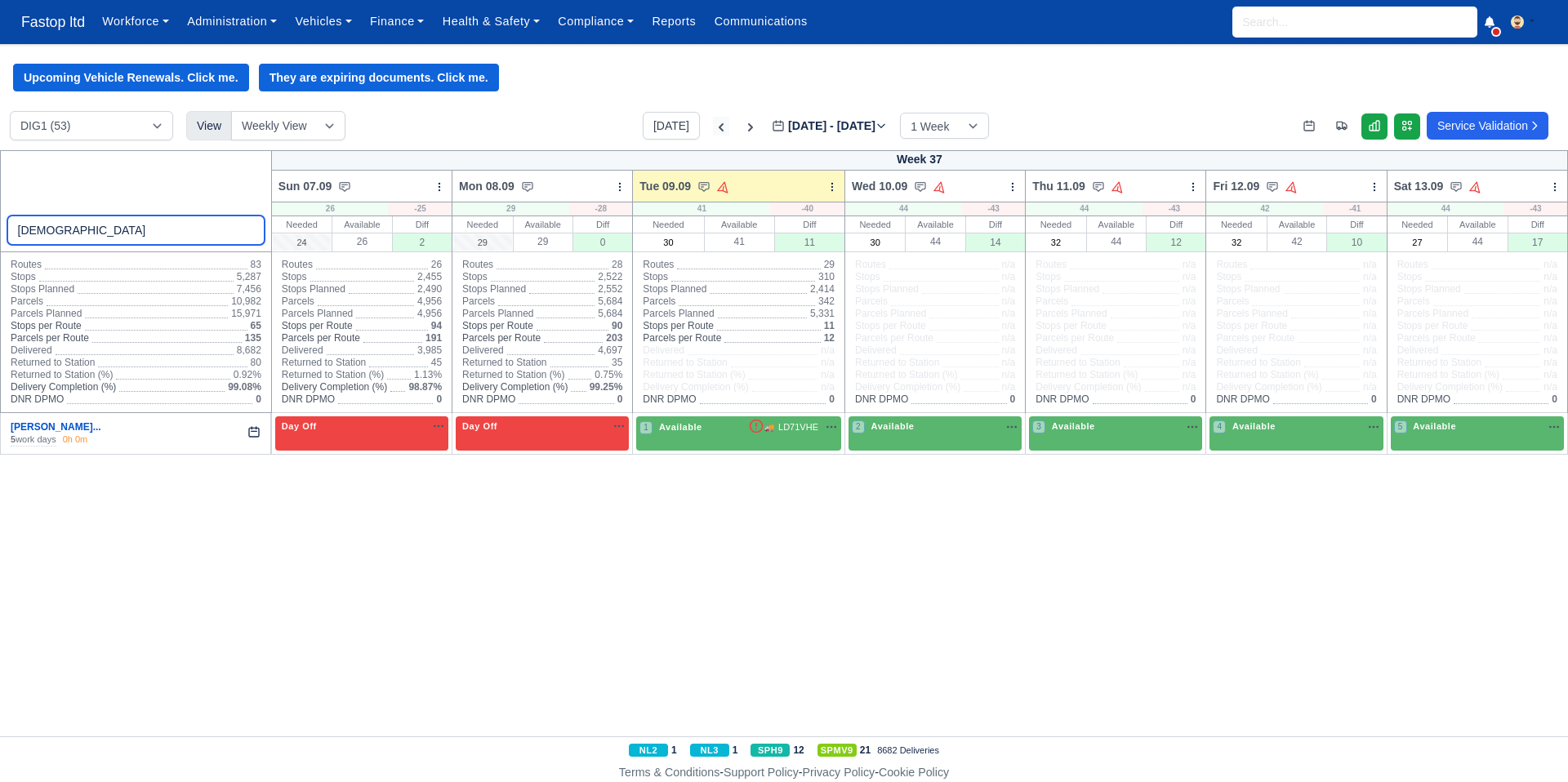
type input "christo"
click at [713, 131] on icon at bounding box center [721, 127] width 16 height 16
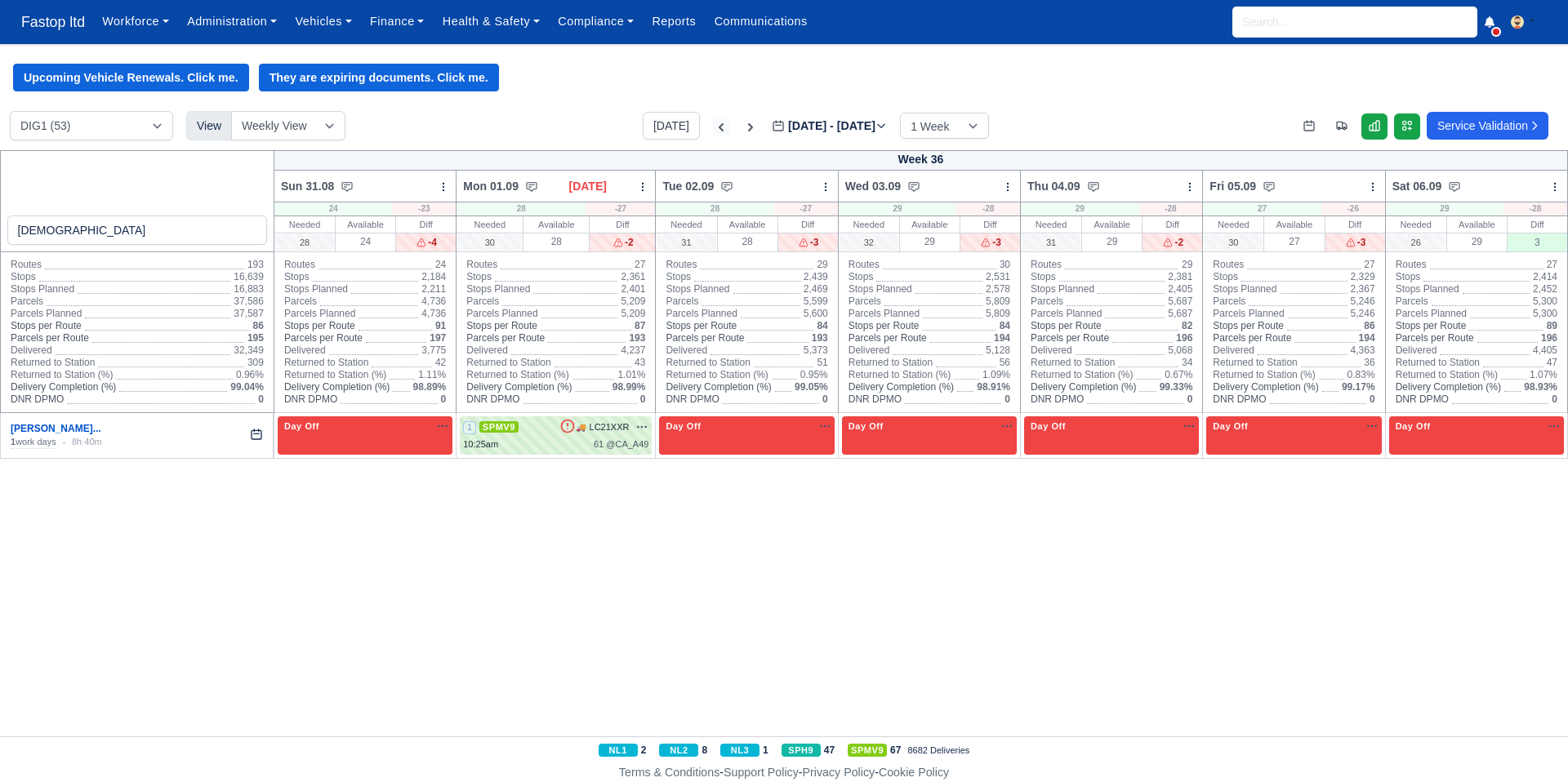
click at [713, 131] on icon at bounding box center [721, 127] width 16 height 16
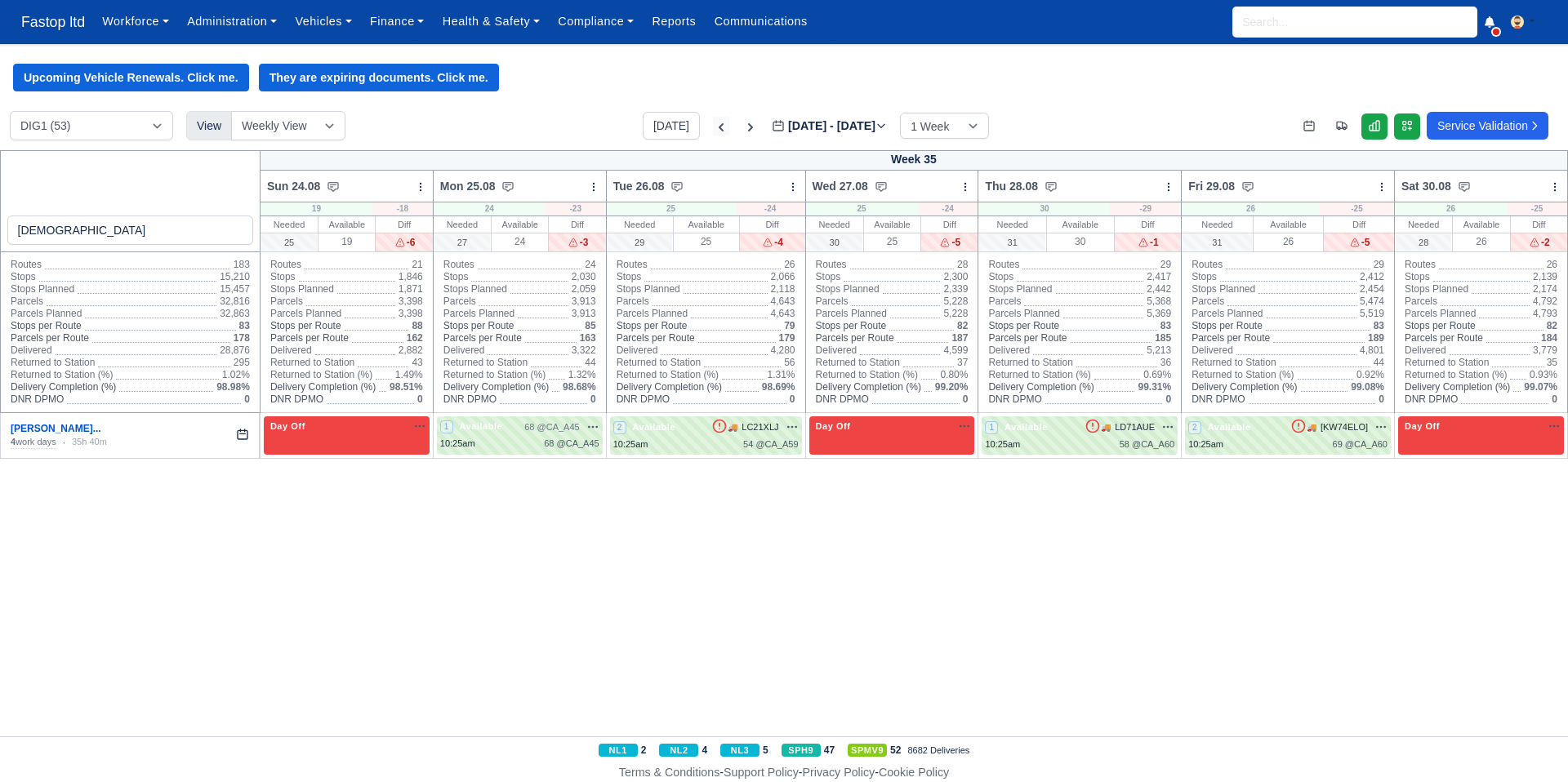
click at [713, 131] on icon at bounding box center [721, 127] width 16 height 16
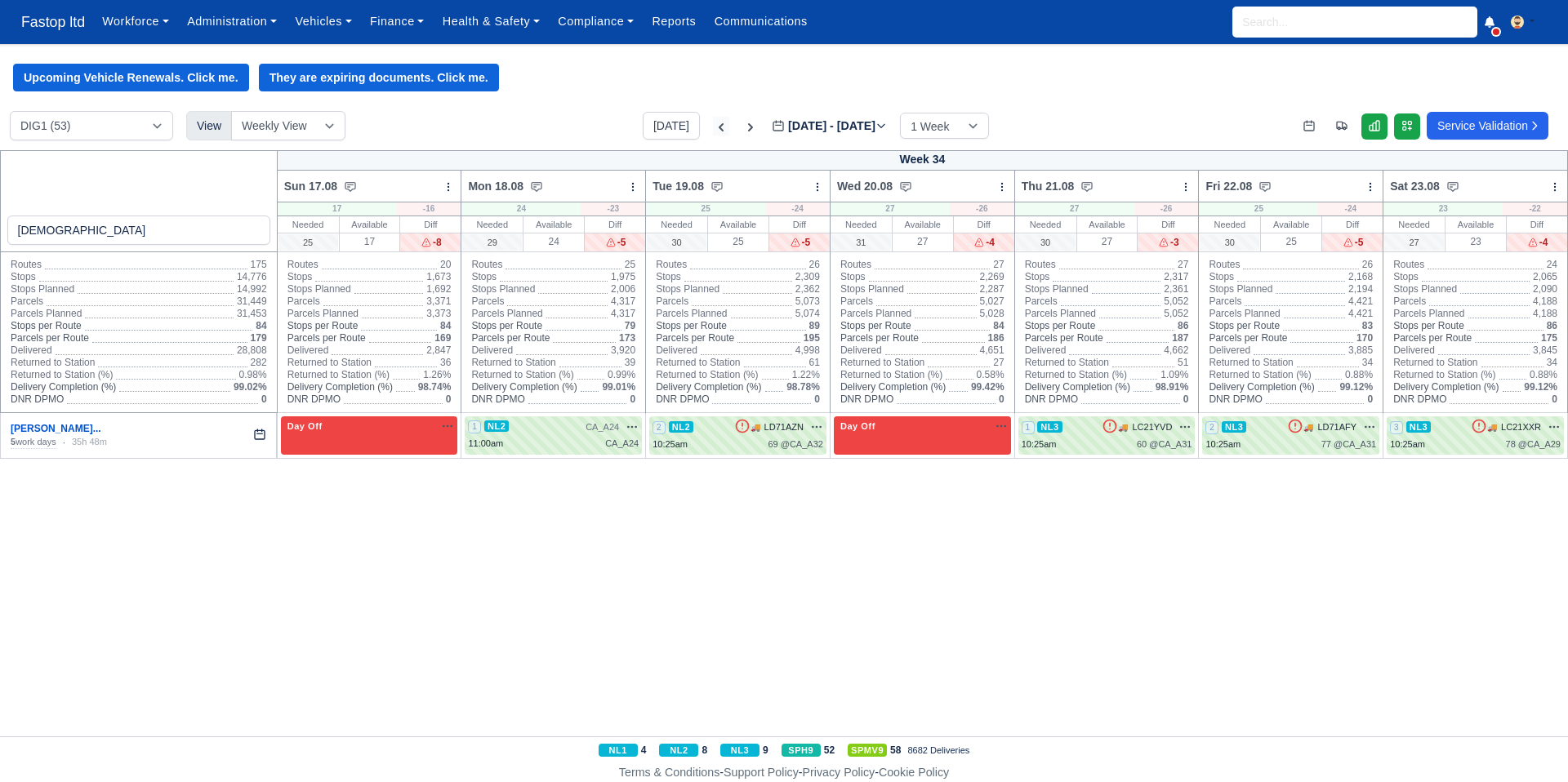
click at [713, 131] on icon at bounding box center [721, 127] width 16 height 16
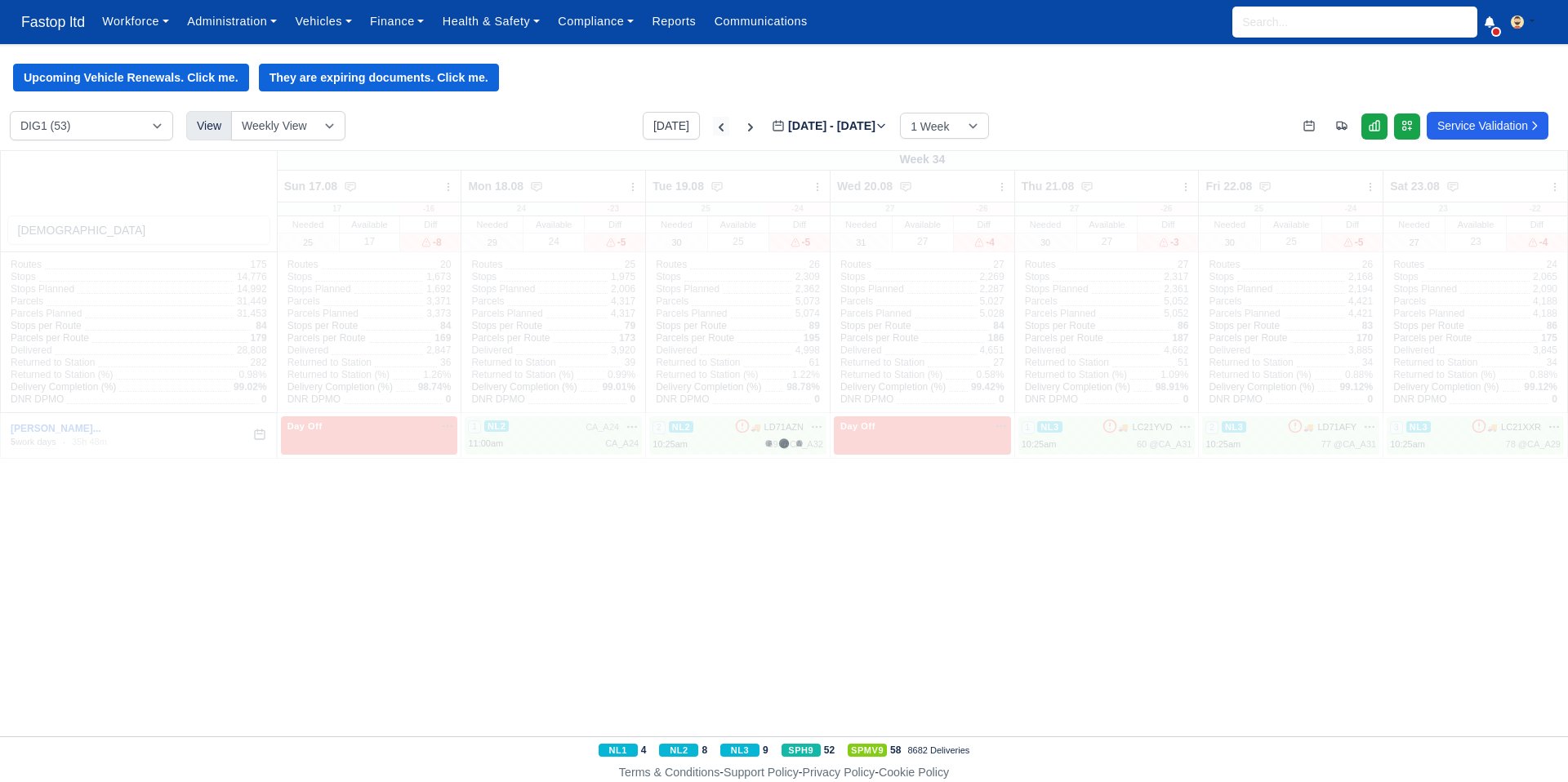
type input "2025-08-12"
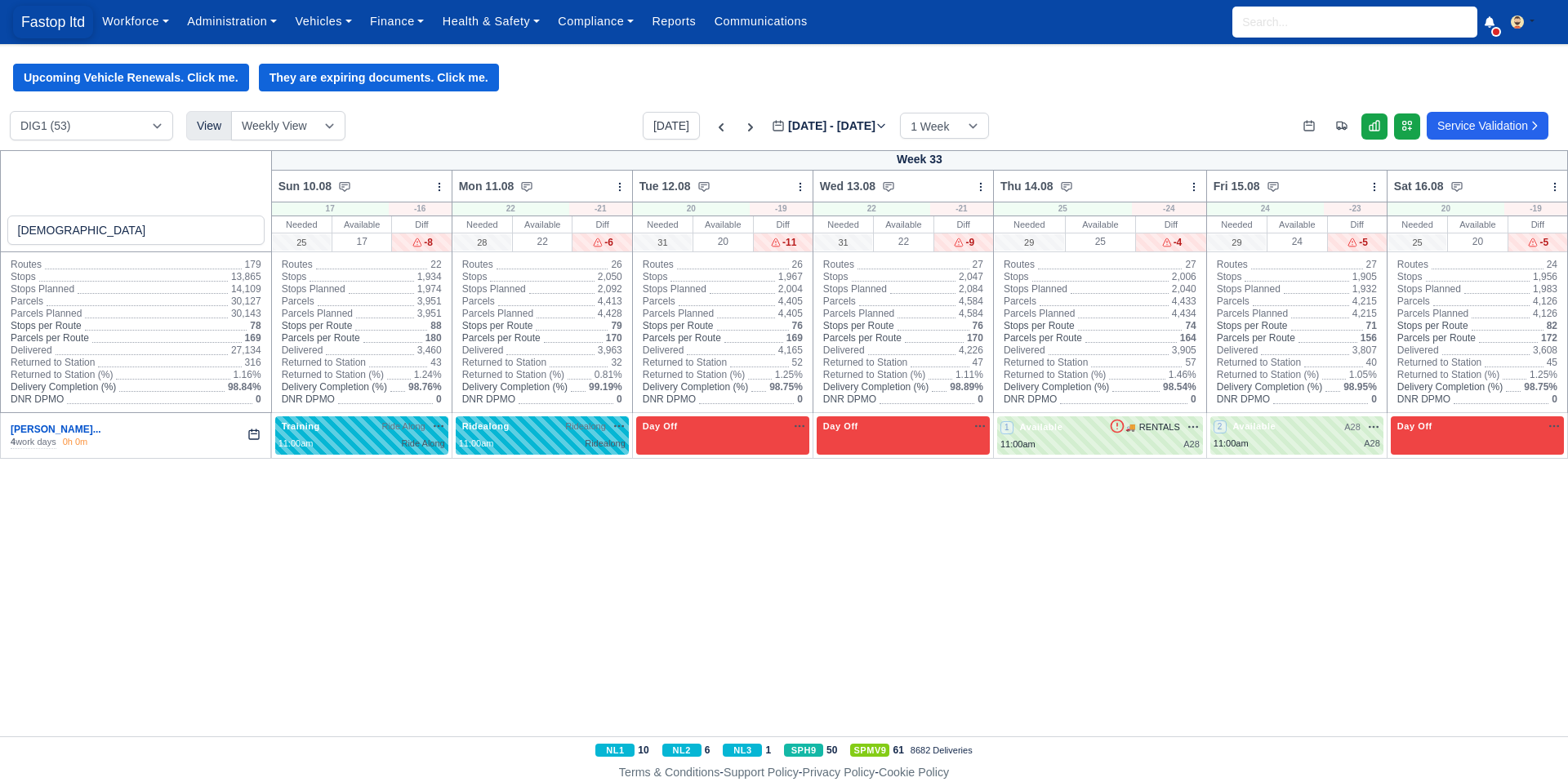
click at [56, 29] on span "Fastop ltd" at bounding box center [53, 23] width 80 height 33
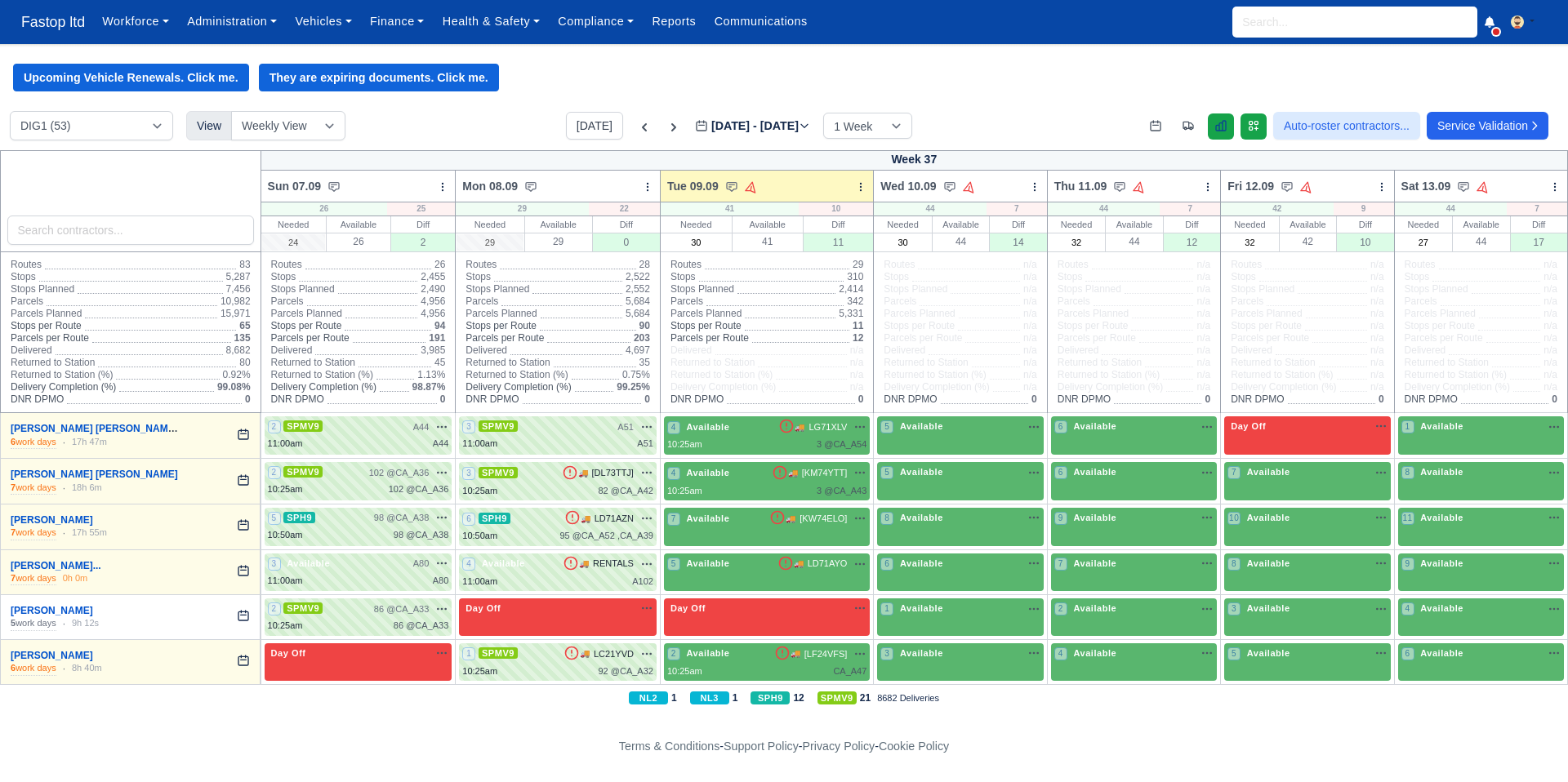
click at [1214, 126] on icon at bounding box center [1220, 125] width 13 height 13
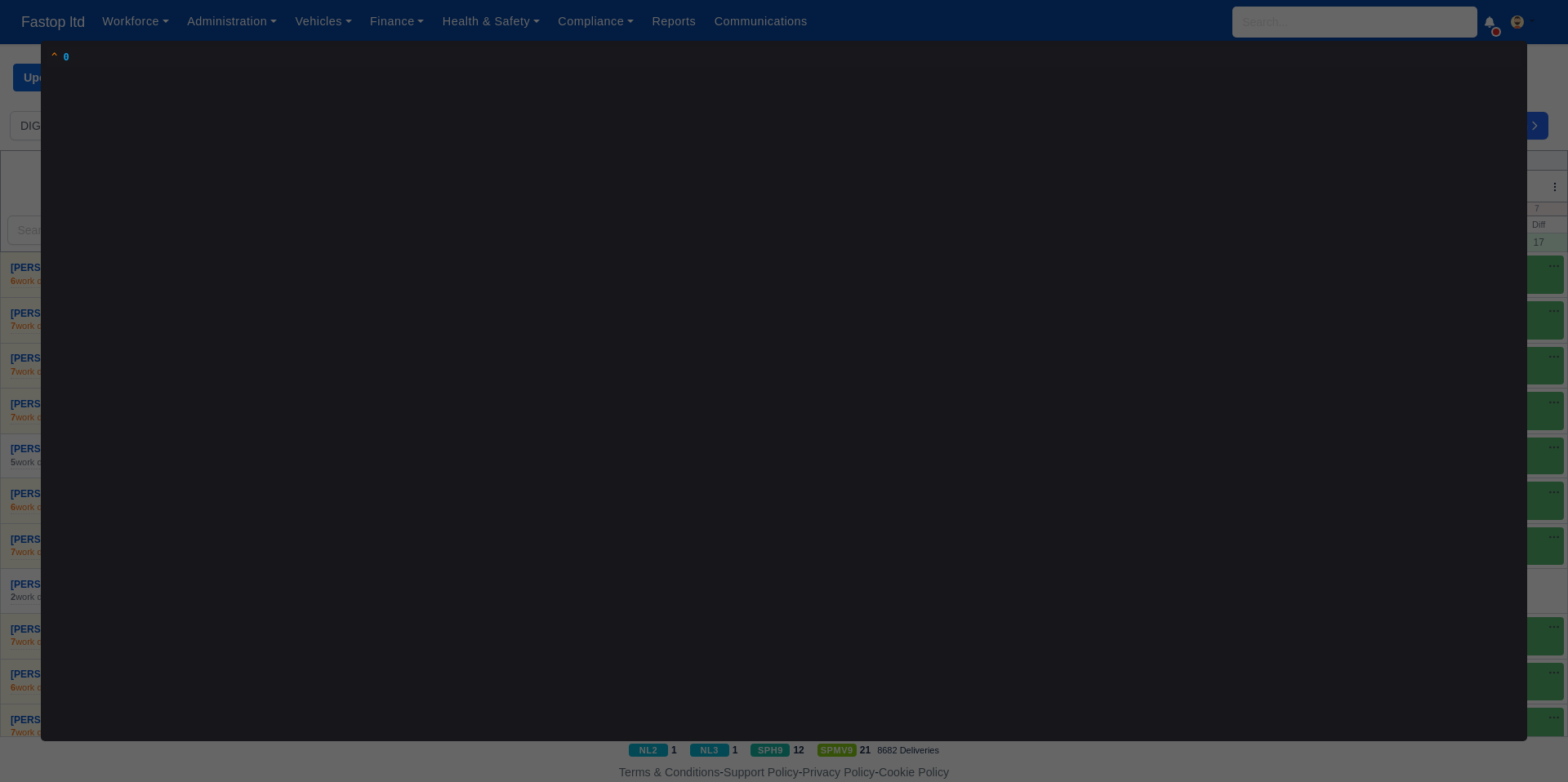
click at [701, 212] on body "0 of 0 ^ 0" at bounding box center [784, 389] width 1473 height 684
